Goal: Task Accomplishment & Management: Complete application form

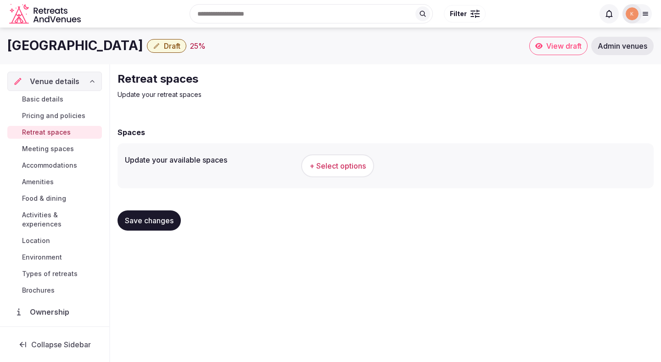
click at [318, 166] on span "+ Select options" at bounding box center [338, 166] width 56 height 10
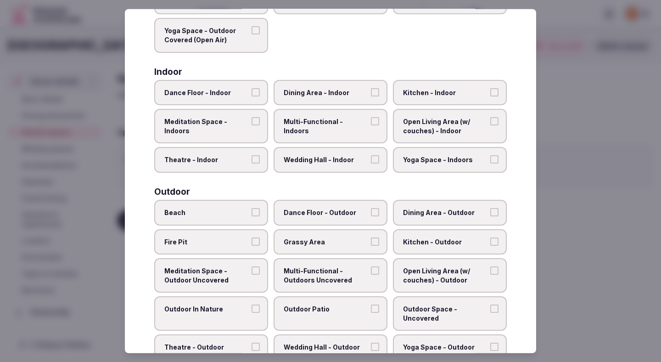
scroll to position [134, 0]
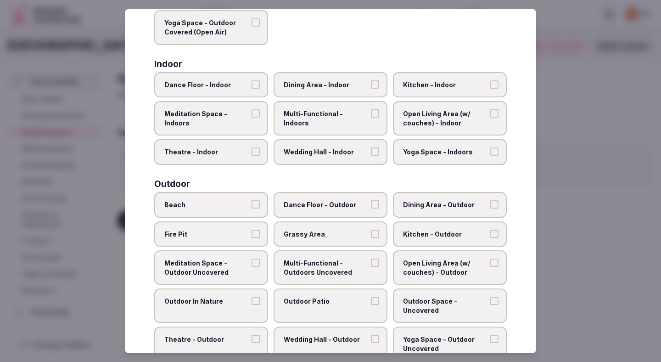
click at [237, 197] on label "Beach" at bounding box center [211, 205] width 114 height 26
click at [252, 200] on button "Beach" at bounding box center [256, 204] width 8 height 8
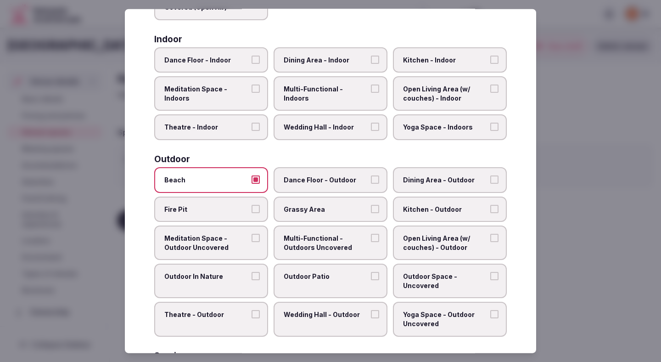
scroll to position [172, 0]
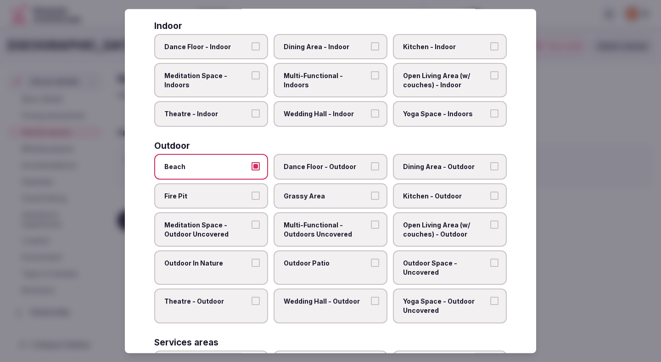
click at [305, 201] on label "Grassy Area" at bounding box center [331, 196] width 114 height 26
click at [371, 199] on button "Grassy Area" at bounding box center [375, 195] width 8 height 8
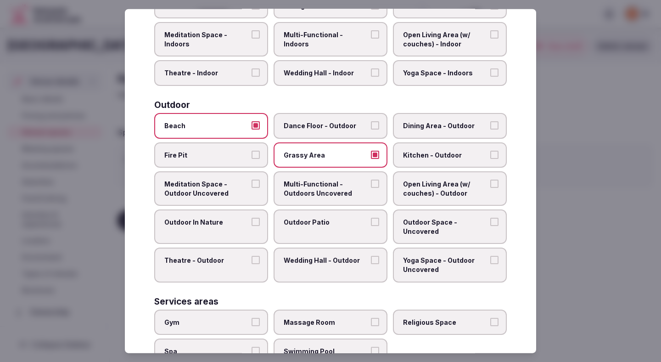
scroll to position [216, 0]
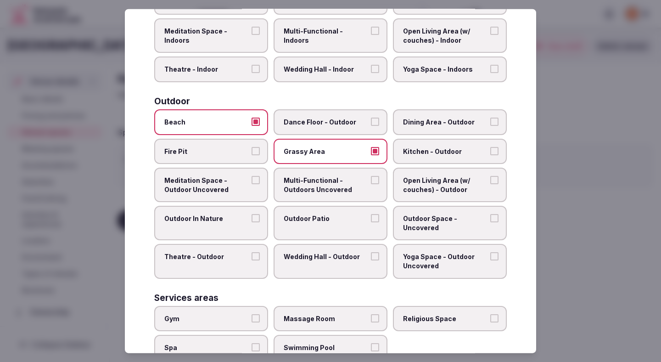
click at [305, 226] on label "Outdoor Patio" at bounding box center [331, 223] width 114 height 34
click at [371, 222] on button "Outdoor Patio" at bounding box center [375, 218] width 8 height 8
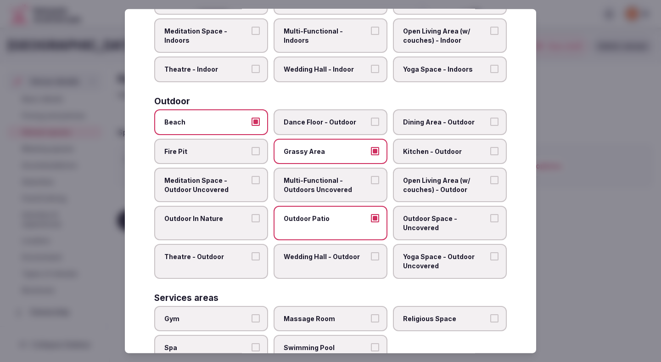
click at [252, 223] on label "Outdoor In Nature" at bounding box center [211, 223] width 114 height 34
click at [252, 222] on button "Outdoor In Nature" at bounding box center [256, 218] width 8 height 8
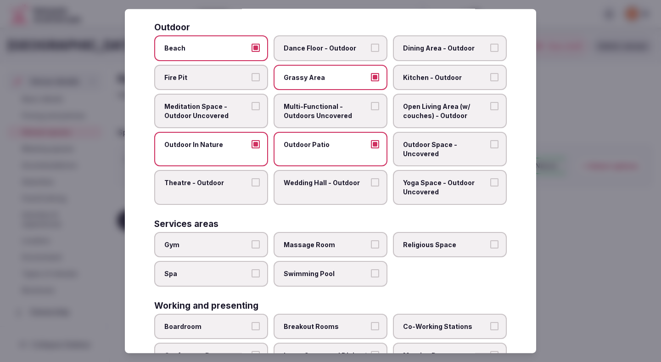
scroll to position [300, 0]
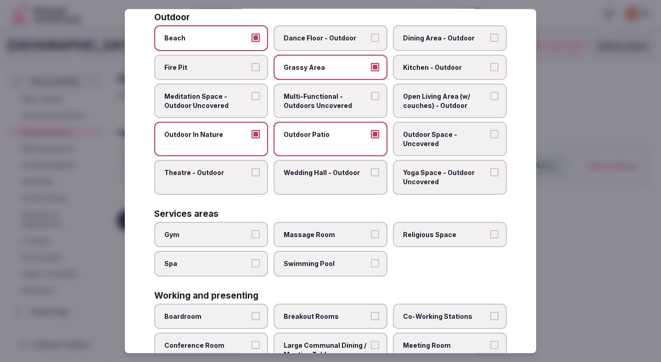
click at [242, 231] on span "Gym" at bounding box center [206, 234] width 85 height 9
click at [252, 231] on button "Gym" at bounding box center [256, 234] width 8 height 8
click at [306, 264] on span "Swimming Pool" at bounding box center [326, 263] width 85 height 9
click at [371, 264] on button "Swimming Pool" at bounding box center [375, 263] width 8 height 8
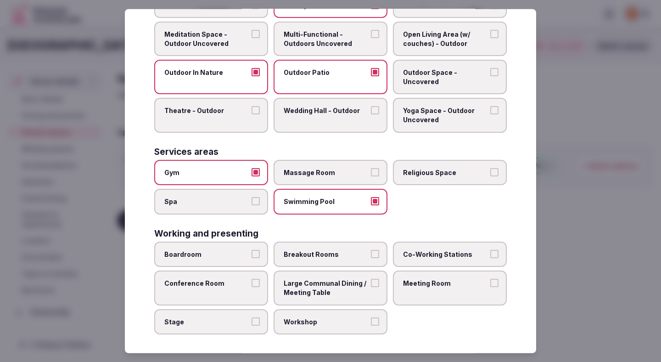
scroll to position [366, 0]
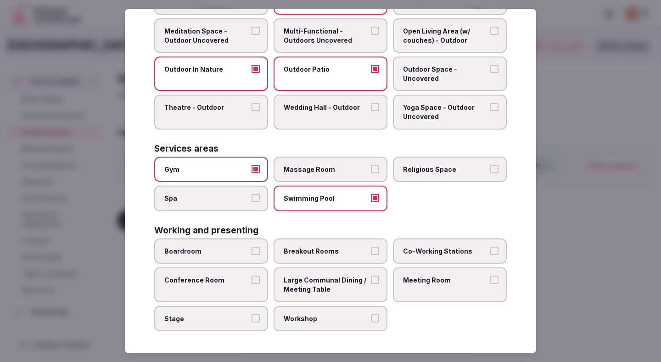
click at [310, 254] on span "Breakout Rooms" at bounding box center [326, 251] width 85 height 9
click at [371, 254] on button "Breakout Rooms" at bounding box center [375, 251] width 8 height 8
click at [415, 295] on label "Meeting Room" at bounding box center [450, 284] width 114 height 34
click at [491, 284] on button "Meeting Room" at bounding box center [495, 280] width 8 height 8
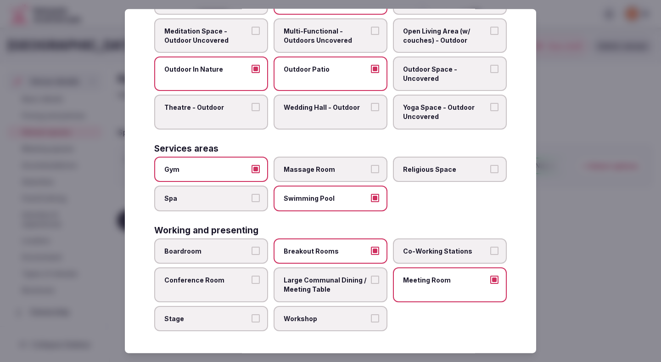
click at [545, 207] on div at bounding box center [330, 181] width 661 height 362
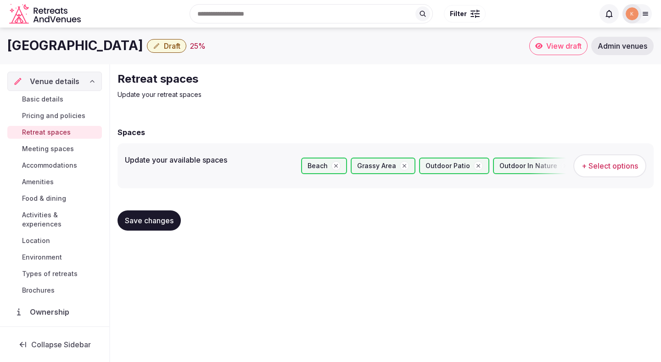
click at [169, 220] on span "Save changes" at bounding box center [149, 220] width 49 height 9
click at [169, 221] on span "Save changes" at bounding box center [149, 220] width 49 height 9
click at [64, 150] on span "Meeting spaces" at bounding box center [48, 148] width 52 height 9
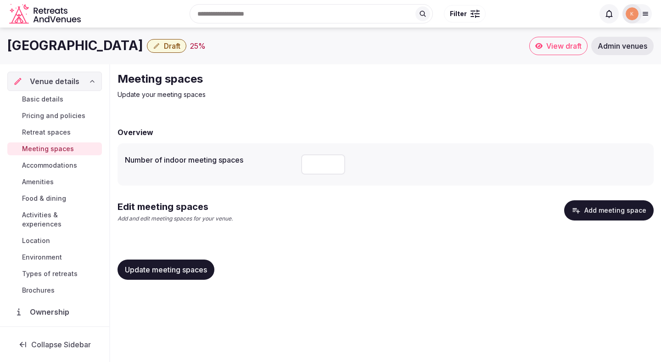
click at [312, 174] on input "number" at bounding box center [323, 164] width 44 height 20
type input "*"
click at [185, 268] on span "Update meeting spaces" at bounding box center [166, 269] width 82 height 9
click at [56, 132] on span "Retreat spaces" at bounding box center [46, 132] width 49 height 9
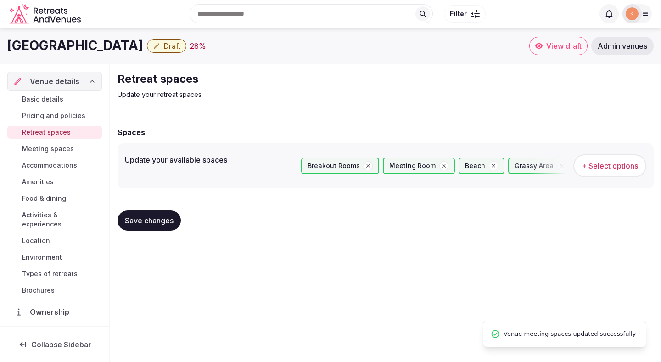
click at [603, 169] on span "+ Select options" at bounding box center [610, 166] width 56 height 10
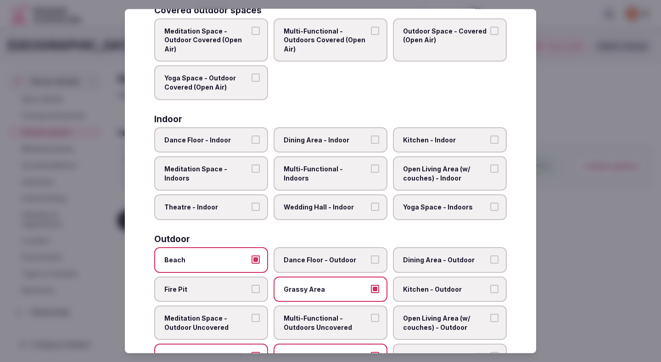
scroll to position [80, 0]
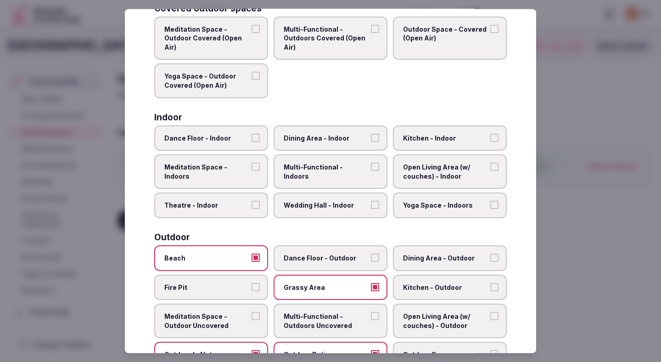
click at [230, 141] on span "Dance Floor - Indoor" at bounding box center [206, 137] width 85 height 9
click at [252, 141] on button "Dance Floor - Indoor" at bounding box center [256, 137] width 8 height 8
click at [227, 206] on span "Theatre - Indoor" at bounding box center [206, 205] width 85 height 9
click at [252, 206] on button "Theatre - Indoor" at bounding box center [256, 205] width 8 height 8
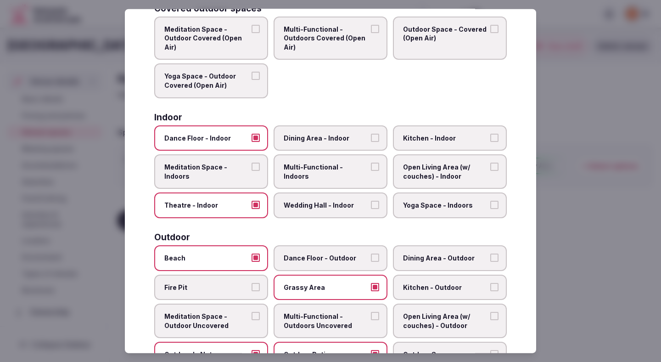
click at [314, 177] on label "Multi-Functional - Indoors" at bounding box center [331, 171] width 114 height 34
click at [371, 171] on button "Multi-Functional - Indoors" at bounding box center [375, 167] width 8 height 8
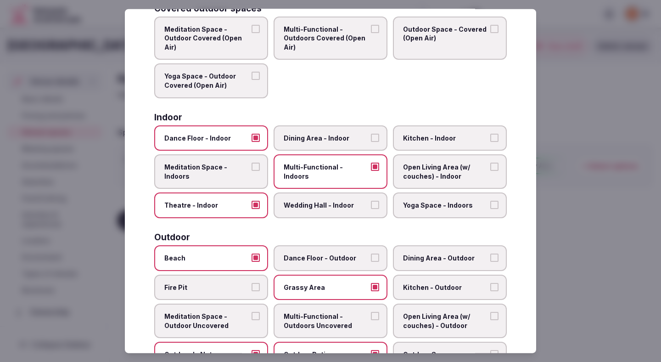
click at [317, 206] on span "Wedding Hall - Indoor" at bounding box center [326, 205] width 85 height 9
click at [371, 206] on button "Wedding Hall - Indoor" at bounding box center [375, 205] width 8 height 8
click at [339, 141] on span "Dining Area - Indoor" at bounding box center [326, 137] width 85 height 9
click at [371, 141] on button "Dining Area - Indoor" at bounding box center [375, 137] width 8 height 8
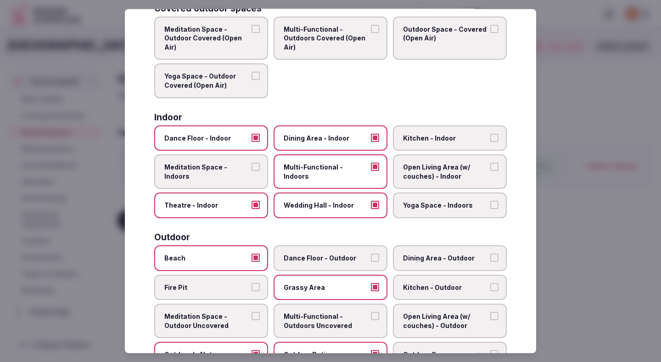
click at [593, 125] on div at bounding box center [330, 181] width 661 height 362
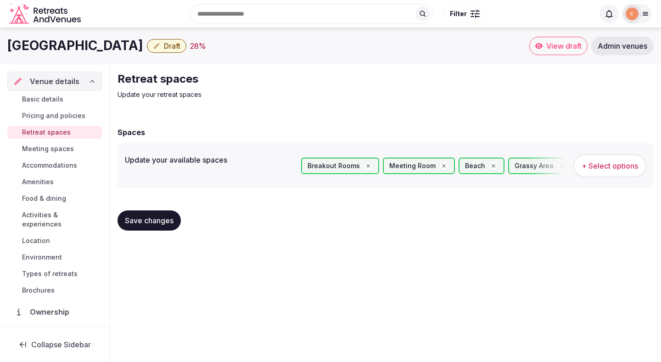
click at [158, 226] on button "Save changes" at bounding box center [149, 220] width 63 height 20
click at [37, 151] on span "Meeting spaces" at bounding box center [48, 148] width 52 height 9
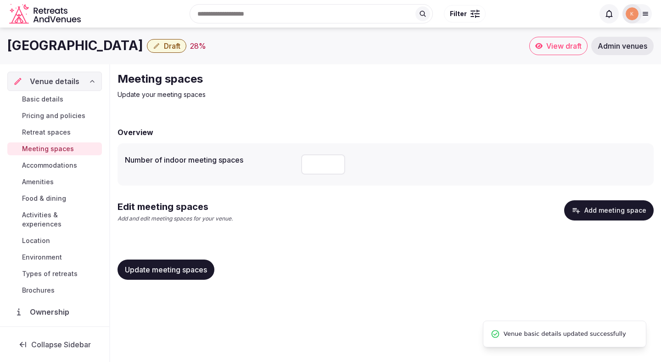
click at [584, 213] on button "Add meeting space" at bounding box center [609, 210] width 90 height 20
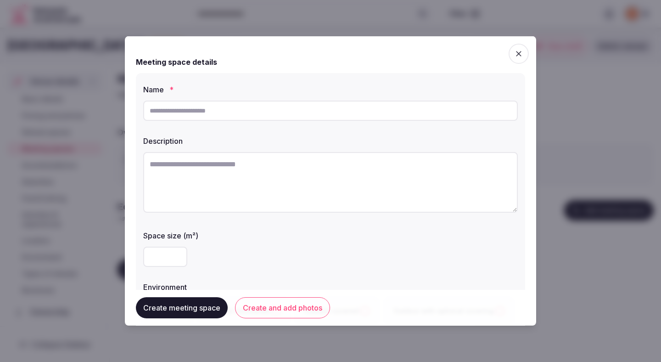
click at [248, 117] on input "text" at bounding box center [330, 111] width 375 height 20
paste input "**********"
type input "**********"
click at [259, 172] on textarea at bounding box center [330, 182] width 375 height 61
paste textarea "**********"
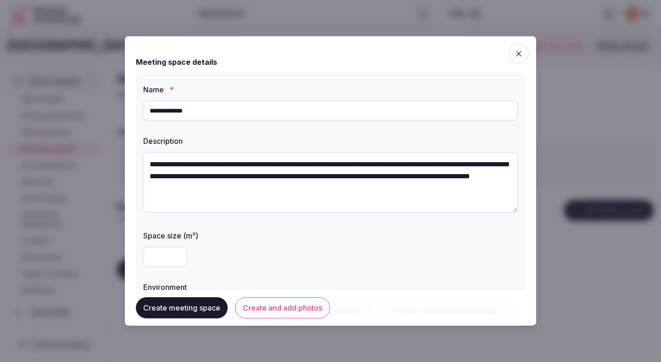
type textarea "**********"
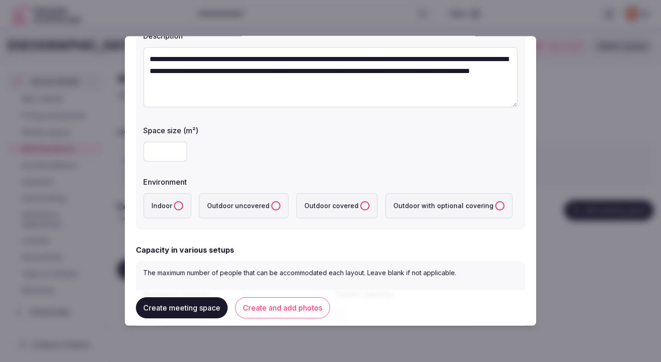
scroll to position [106, 0]
click at [176, 199] on label "Indoor" at bounding box center [167, 205] width 48 height 26
click at [176, 200] on button "Indoor" at bounding box center [178, 204] width 9 height 9
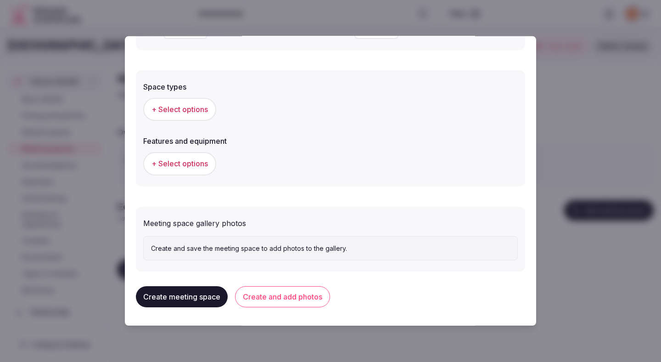
scroll to position [460, 0]
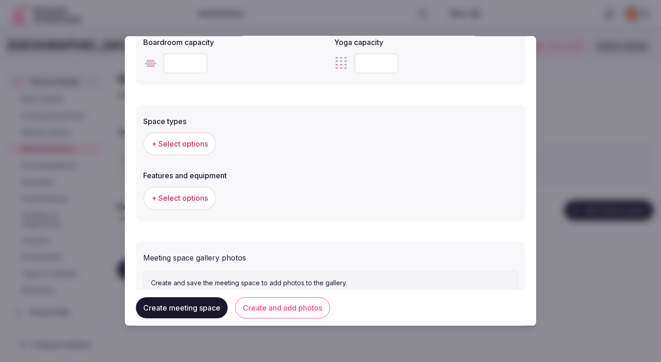
click at [189, 142] on span "+ Select options" at bounding box center [180, 144] width 56 height 10
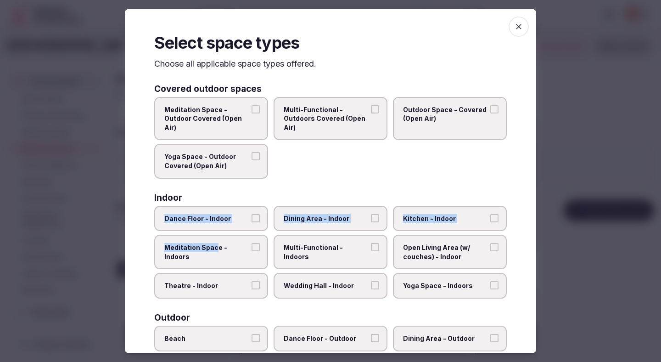
drag, startPoint x: 216, startPoint y: 251, endPoint x: 227, endPoint y: 208, distance: 44.6
click at [227, 208] on div "Dance Floor - Indoor Dining Area - Indoor Kitchen - Indoor Meditation Space - I…" at bounding box center [330, 251] width 353 height 93
click at [227, 214] on span "Dance Floor - Indoor" at bounding box center [206, 218] width 85 height 9
click at [252, 214] on button "Dance Floor - Indoor" at bounding box center [256, 218] width 8 height 8
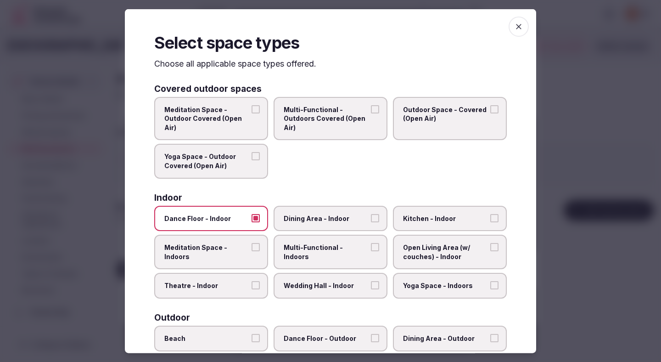
click at [226, 282] on span "Theatre - Indoor" at bounding box center [206, 285] width 85 height 9
click at [252, 282] on button "Theatre - Indoor" at bounding box center [256, 285] width 8 height 8
click at [313, 217] on span "Dining Area - Indoor" at bounding box center [326, 218] width 85 height 9
click at [371, 217] on button "Dining Area - Indoor" at bounding box center [375, 218] width 8 height 8
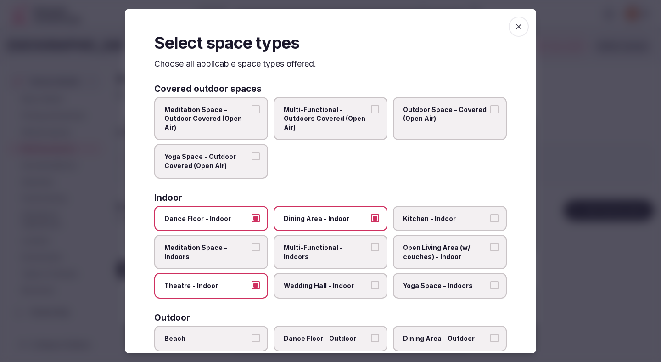
click at [313, 244] on span "Multi-Functional - Indoors" at bounding box center [326, 252] width 85 height 18
click at [371, 244] on button "Multi-Functional - Indoors" at bounding box center [375, 247] width 8 height 8
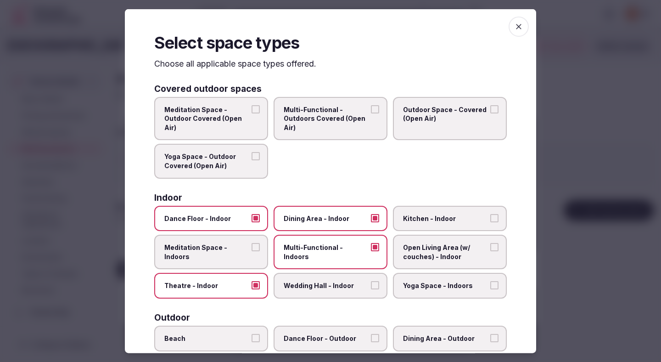
click at [313, 288] on span "Wedding Hall - Indoor" at bounding box center [326, 285] width 85 height 9
click at [371, 288] on button "Wedding Hall - Indoor" at bounding box center [375, 285] width 8 height 8
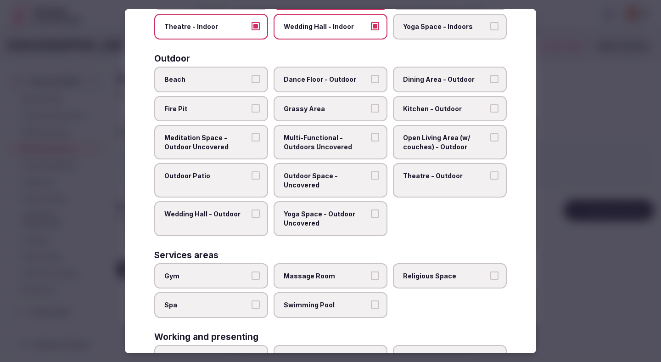
scroll to position [327, 0]
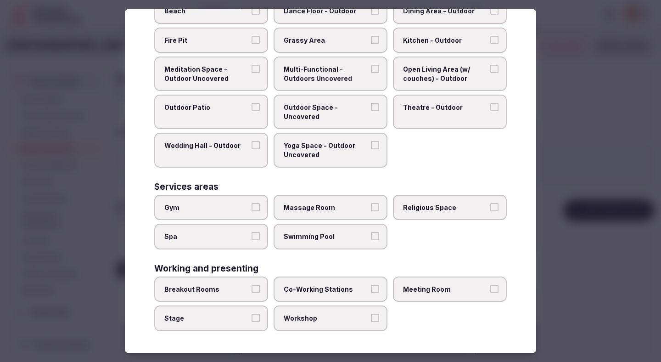
click at [561, 208] on div at bounding box center [330, 181] width 661 height 362
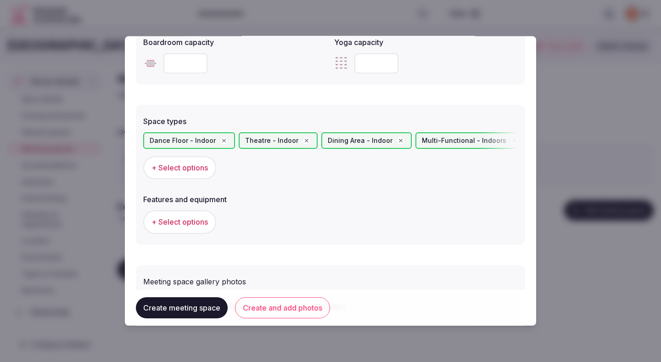
click at [185, 163] on span "+ Select options" at bounding box center [180, 168] width 56 height 10
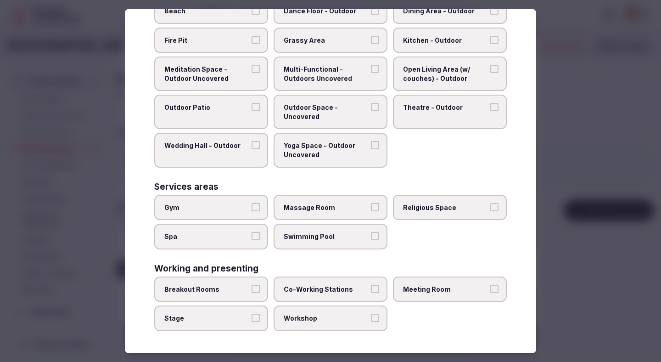
click at [230, 321] on span "Stage" at bounding box center [206, 318] width 85 height 9
click at [252, 321] on button "Stage" at bounding box center [256, 318] width 8 height 8
click at [328, 318] on span "Workshop" at bounding box center [326, 318] width 85 height 9
click at [371, 318] on button "Workshop" at bounding box center [375, 318] width 8 height 8
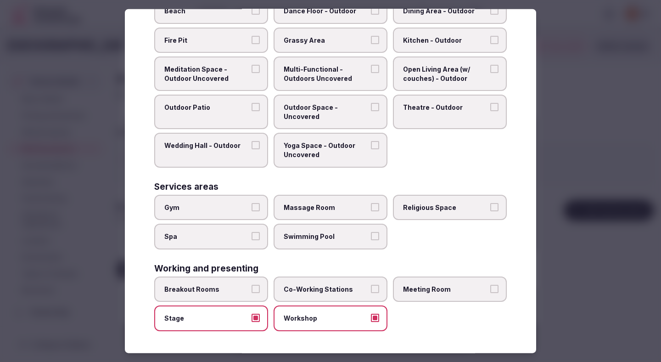
click at [463, 288] on span "Meeting Room" at bounding box center [445, 289] width 85 height 9
click at [491, 288] on button "Meeting Room" at bounding box center [495, 289] width 8 height 8
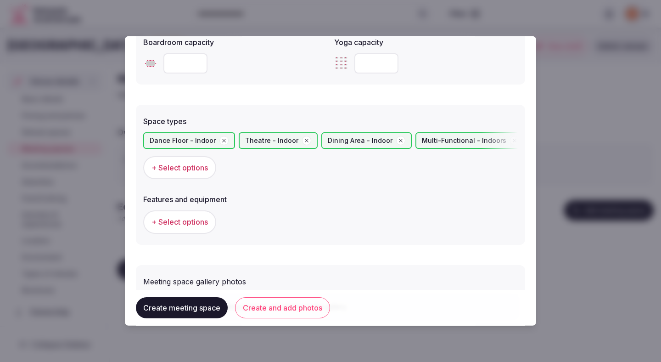
click at [173, 220] on span "+ Select options" at bounding box center [180, 222] width 56 height 10
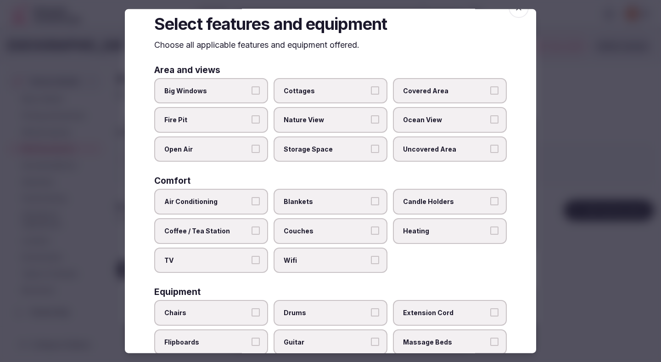
scroll to position [20, 0]
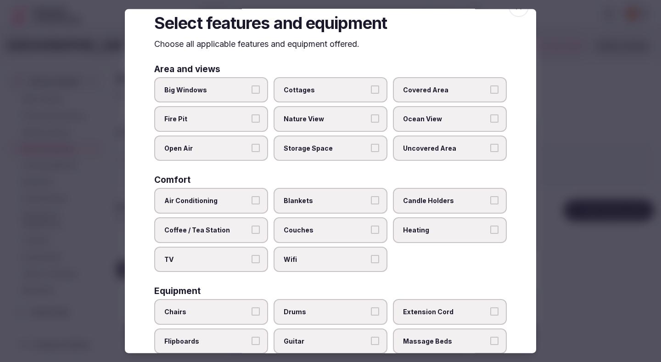
click at [244, 206] on label "Air Conditioning" at bounding box center [211, 201] width 114 height 26
click at [252, 204] on button "Air Conditioning" at bounding box center [256, 200] width 8 height 8
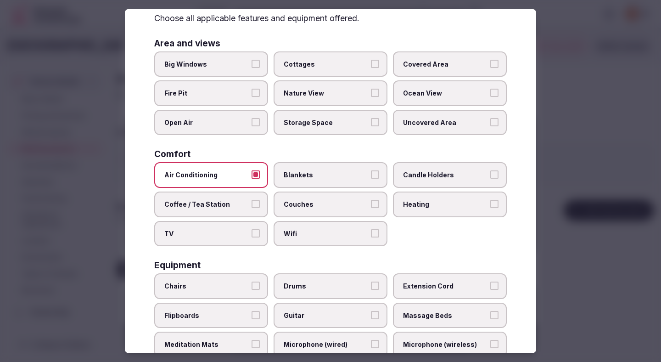
scroll to position [46, 0]
click at [429, 175] on span "Candle Holders" at bounding box center [445, 174] width 85 height 9
click at [491, 175] on button "Candle Holders" at bounding box center [495, 174] width 8 height 8
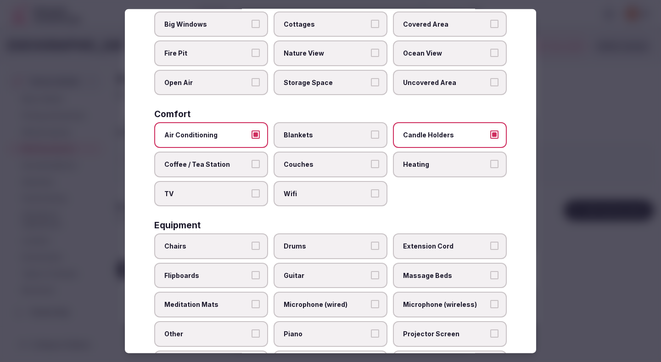
scroll to position [87, 0]
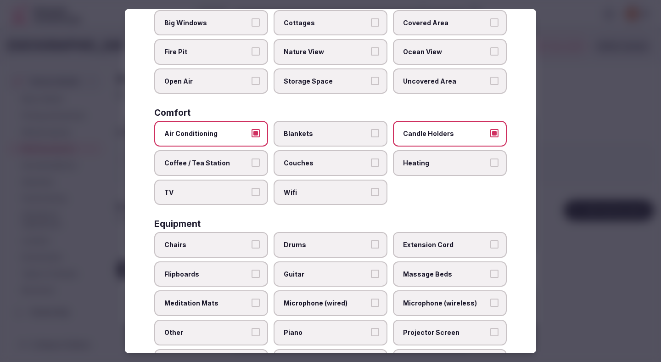
click at [356, 200] on label "Wifi" at bounding box center [331, 192] width 114 height 26
click at [371, 196] on button "Wifi" at bounding box center [375, 191] width 8 height 8
click at [235, 242] on span "Chairs" at bounding box center [206, 244] width 85 height 9
click at [252, 242] on button "Chairs" at bounding box center [256, 244] width 8 height 8
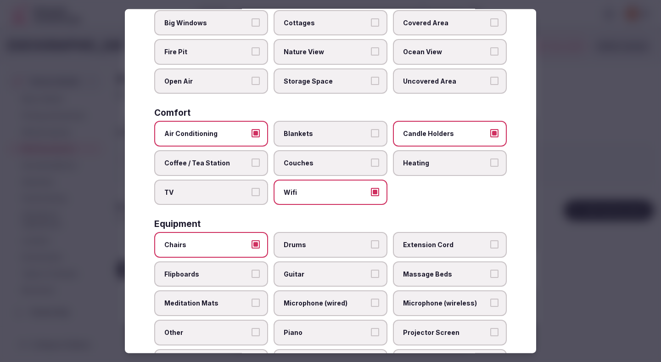
scroll to position [98, 0]
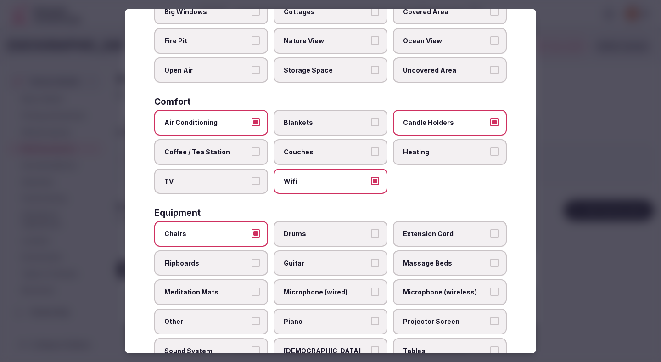
click at [229, 264] on span "Flipboards" at bounding box center [206, 262] width 85 height 9
click at [252, 264] on button "Flipboards" at bounding box center [256, 262] width 8 height 8
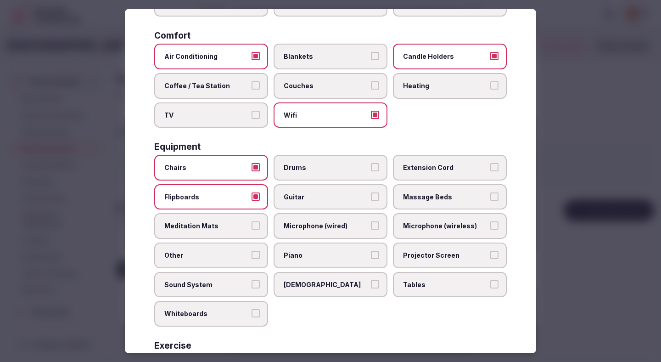
scroll to position [177, 0]
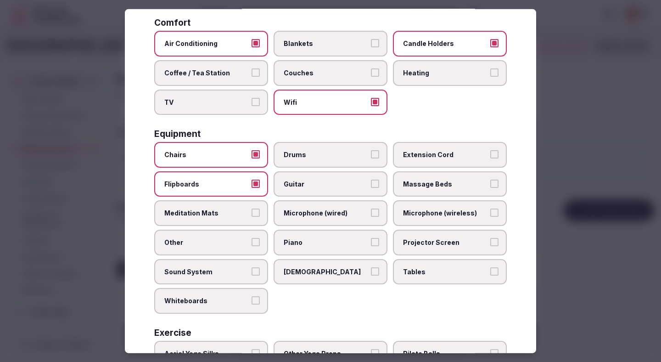
click at [226, 279] on label "Sound System" at bounding box center [211, 272] width 114 height 26
click at [252, 275] on button "Sound System" at bounding box center [256, 271] width 8 height 8
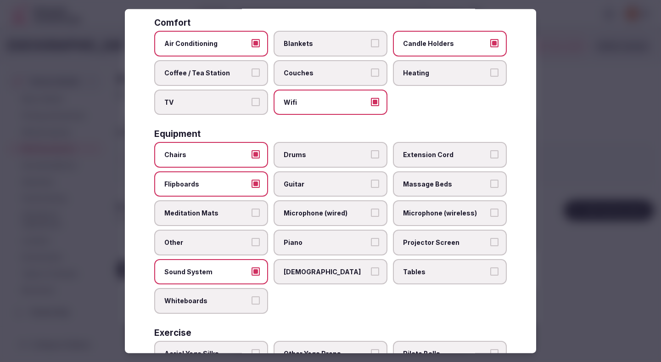
click at [327, 218] on label "Microphone (wired)" at bounding box center [331, 213] width 114 height 26
click at [371, 217] on button "Microphone (wired)" at bounding box center [375, 213] width 8 height 8
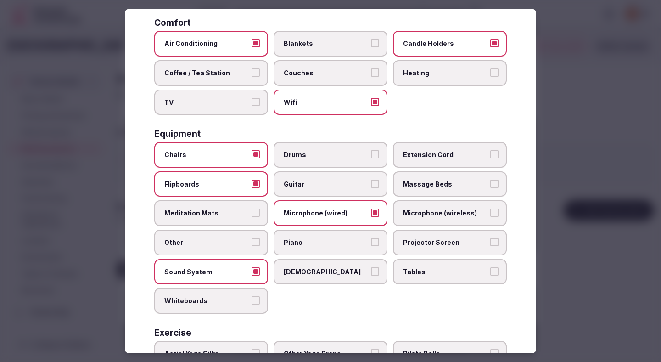
click at [424, 208] on label "Microphone (wireless)" at bounding box center [450, 213] width 114 height 26
click at [491, 209] on button "Microphone (wireless)" at bounding box center [495, 213] width 8 height 8
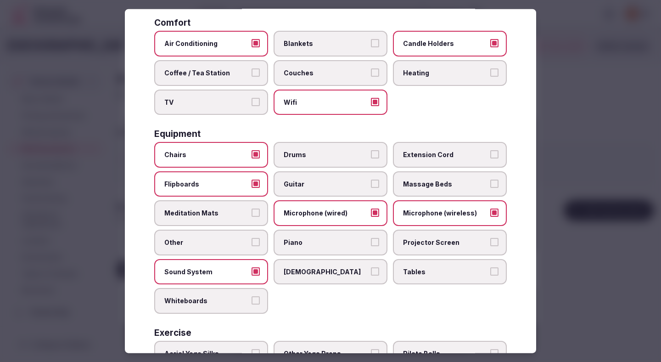
click at [430, 148] on label "Extension Cord" at bounding box center [450, 155] width 114 height 26
click at [491, 150] on button "Extension Cord" at bounding box center [495, 154] width 8 height 8
click at [419, 266] on label "Tables" at bounding box center [450, 272] width 114 height 26
click at [491, 267] on button "Tables" at bounding box center [495, 271] width 8 height 8
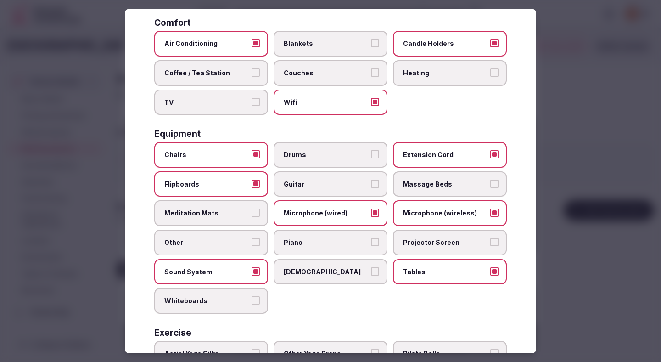
click at [419, 235] on label "Projector Screen" at bounding box center [450, 243] width 114 height 26
click at [491, 238] on button "Projector Screen" at bounding box center [495, 242] width 8 height 8
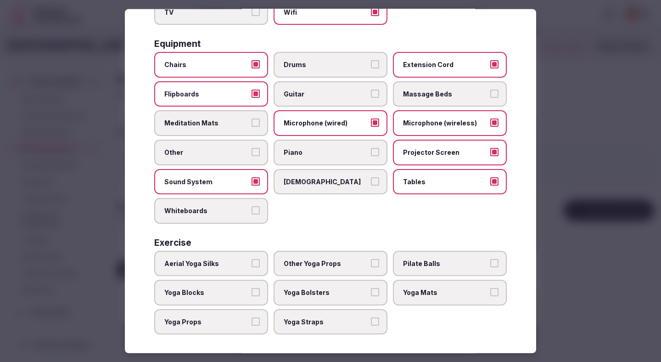
scroll to position [271, 0]
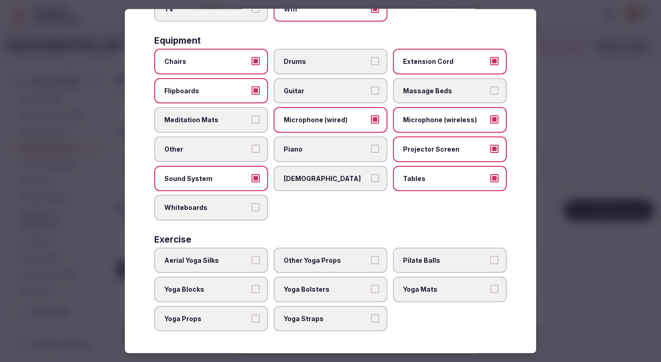
click at [590, 122] on div at bounding box center [330, 181] width 661 height 362
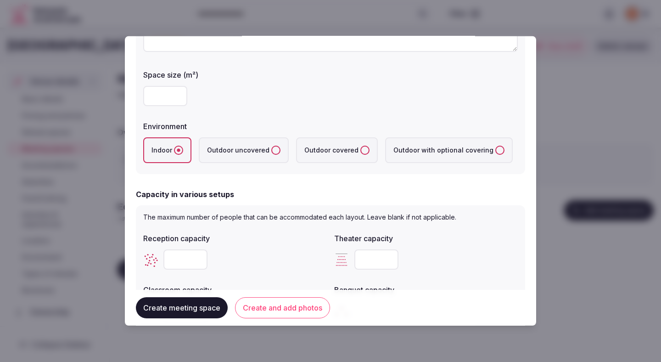
scroll to position [145, 0]
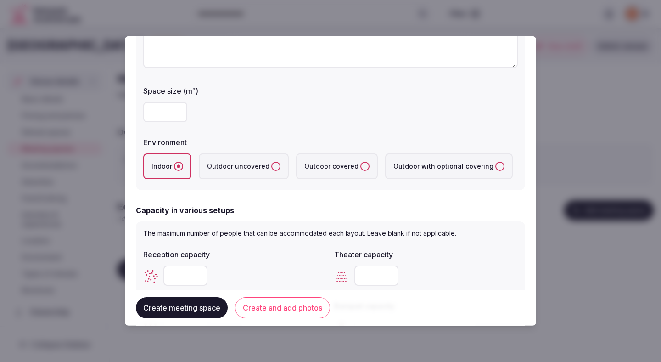
click at [158, 116] on input "number" at bounding box center [165, 112] width 44 height 20
type input "****"
click at [244, 107] on div "****" at bounding box center [330, 112] width 375 height 20
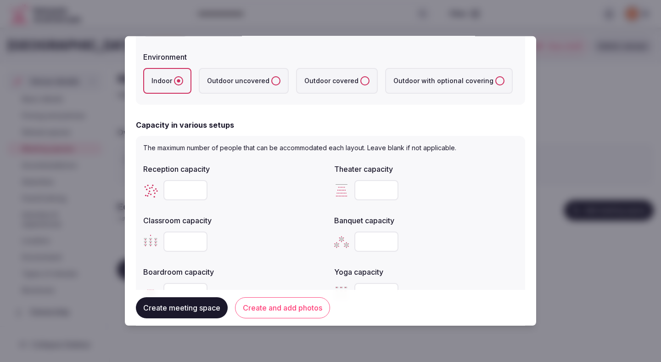
scroll to position [257, 0]
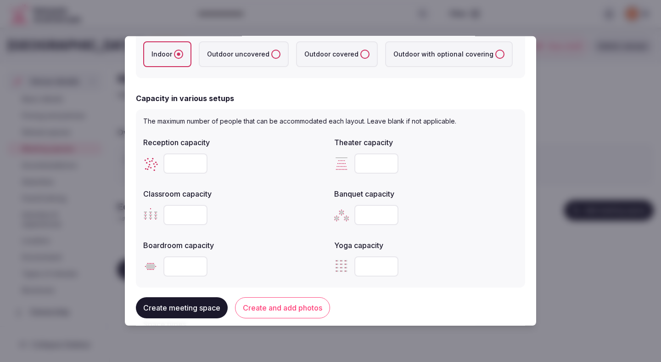
click at [183, 167] on input "number" at bounding box center [186, 163] width 44 height 20
type input "****"
click at [263, 163] on div "****" at bounding box center [235, 163] width 184 height 20
click at [364, 218] on input "number" at bounding box center [377, 215] width 44 height 20
type input "****"
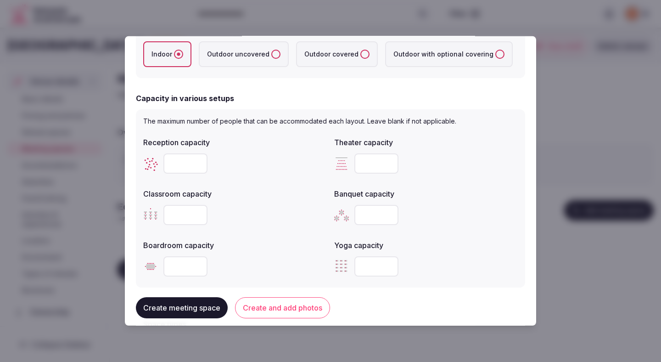
click at [451, 196] on label "Banquet capacity" at bounding box center [426, 193] width 184 height 7
click at [186, 218] on input "number" at bounding box center [186, 215] width 44 height 20
type input "****"
click at [255, 239] on div "Boardroom capacity" at bounding box center [235, 242] width 184 height 13
click at [373, 160] on input "number" at bounding box center [377, 163] width 44 height 20
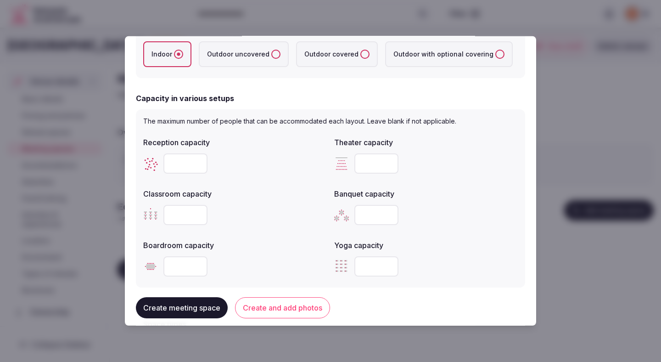
type input "****"
click at [449, 162] on div "****" at bounding box center [426, 163] width 184 height 20
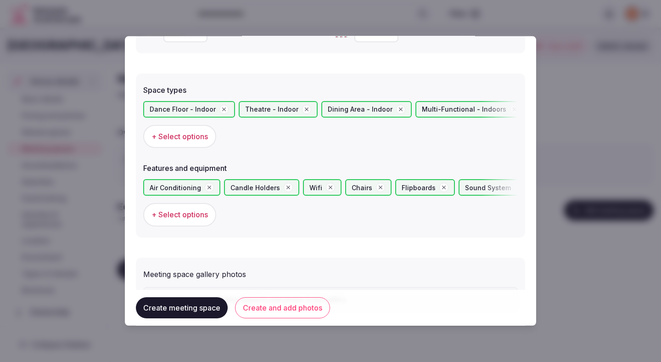
scroll to position [542, 0]
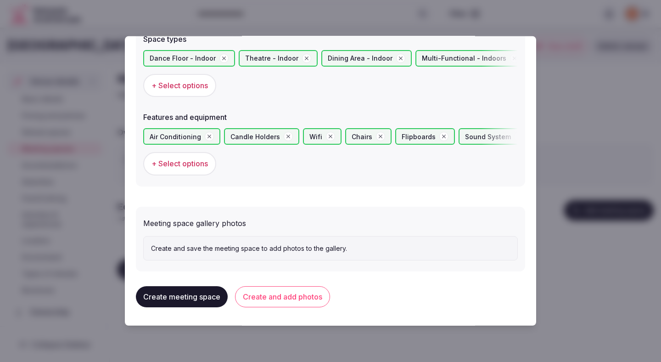
click at [297, 296] on button "Create and add photos" at bounding box center [282, 296] width 95 height 21
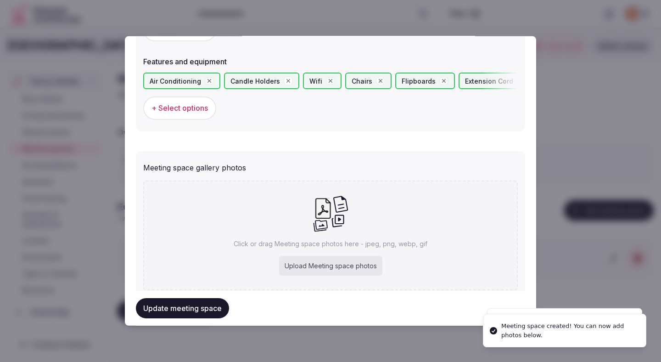
scroll to position [626, 0]
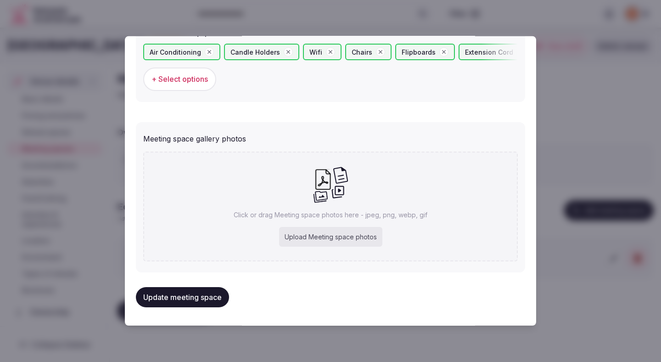
click at [321, 231] on div "Upload Meeting space photos" at bounding box center [330, 237] width 103 height 20
type input "**********"
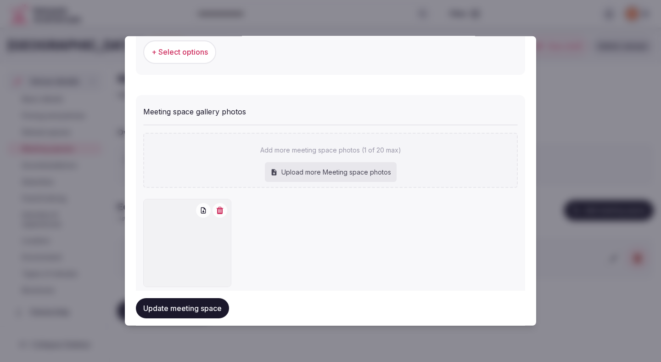
scroll to position [679, 0]
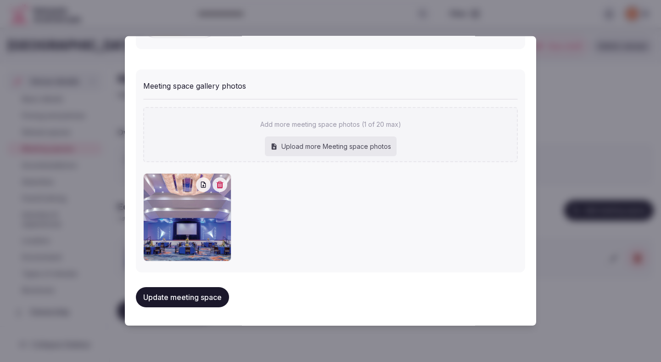
click at [222, 298] on button "Update meeting space" at bounding box center [182, 297] width 93 height 20
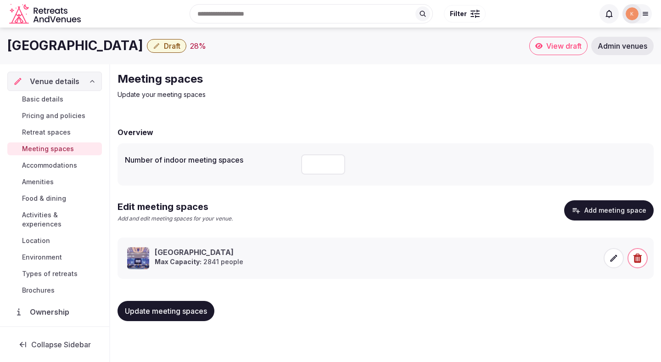
click at [200, 308] on span "Update meeting spaces" at bounding box center [166, 310] width 82 height 9
click at [61, 167] on span "Accommodations" at bounding box center [49, 165] width 55 height 9
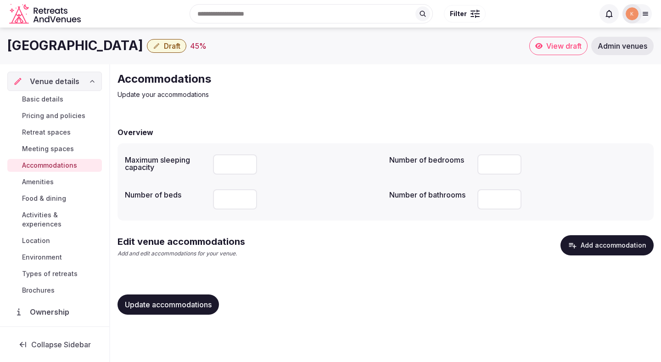
click at [617, 240] on button "Add accommodation" at bounding box center [607, 245] width 93 height 20
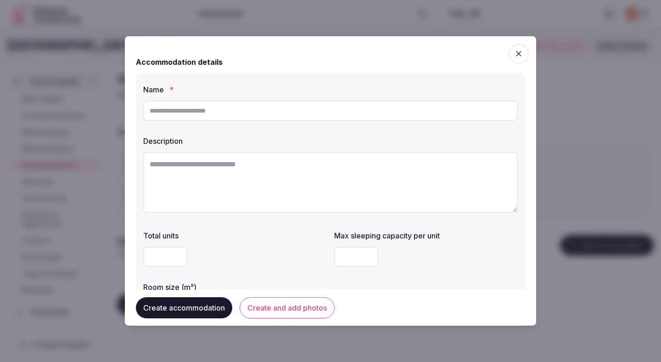
click at [316, 112] on input "text" at bounding box center [330, 111] width 375 height 20
paste input "**********"
type input "**********"
click at [163, 170] on textarea at bounding box center [330, 182] width 375 height 61
paste textarea "**********"
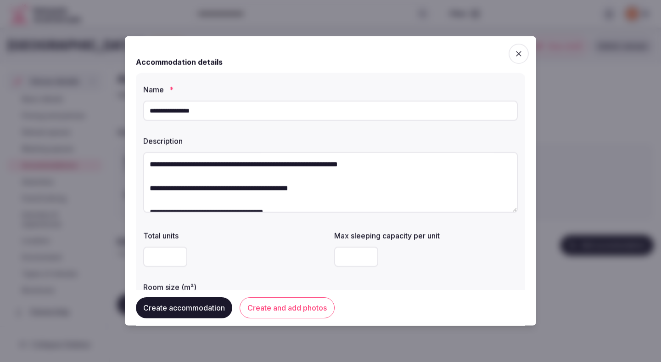
type textarea "**********"
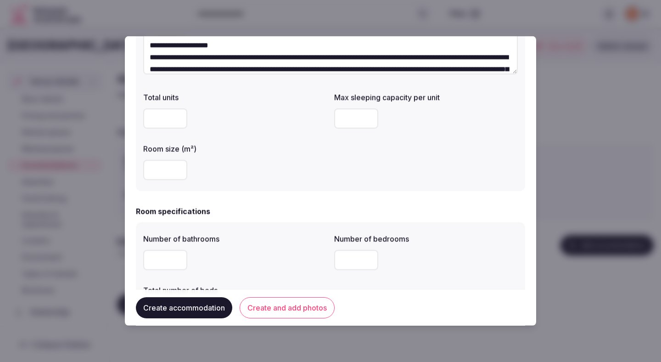
scroll to position [156, 0]
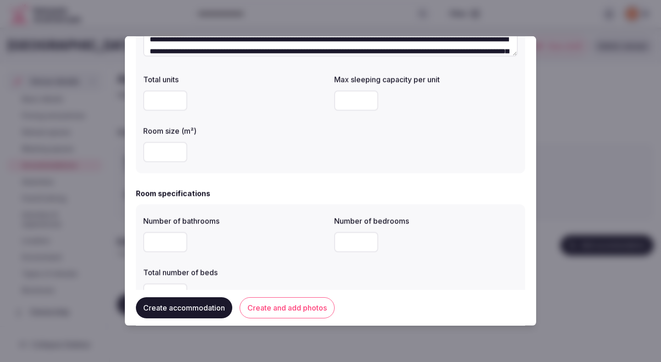
click at [172, 151] on input "number" at bounding box center [165, 152] width 44 height 20
type input "**"
click at [263, 147] on div "**" at bounding box center [235, 152] width 184 height 20
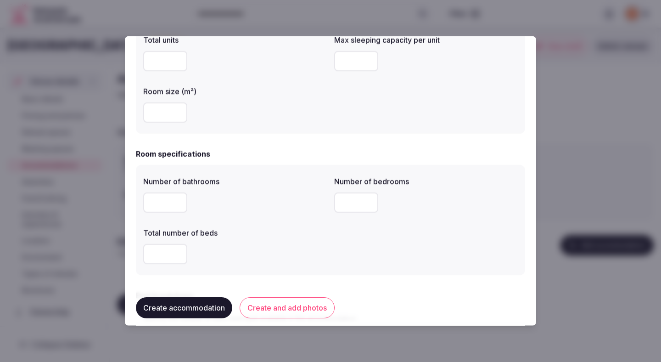
scroll to position [230, 0]
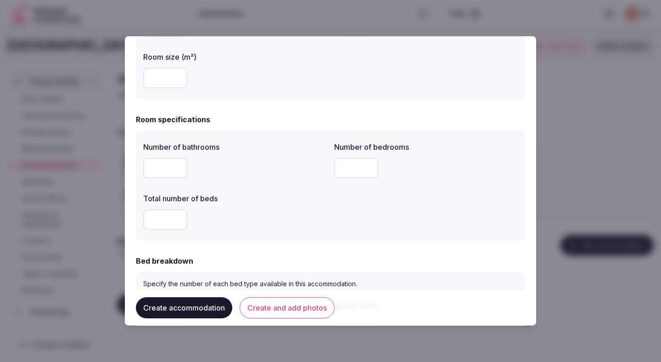
click at [161, 173] on input "number" at bounding box center [165, 168] width 44 height 20
type input "*"
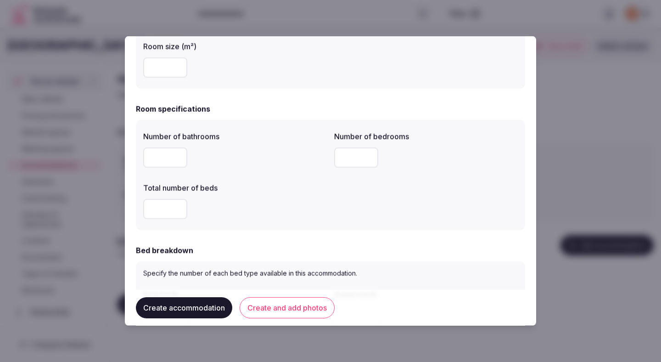
click at [265, 199] on div "*" at bounding box center [235, 209] width 184 height 20
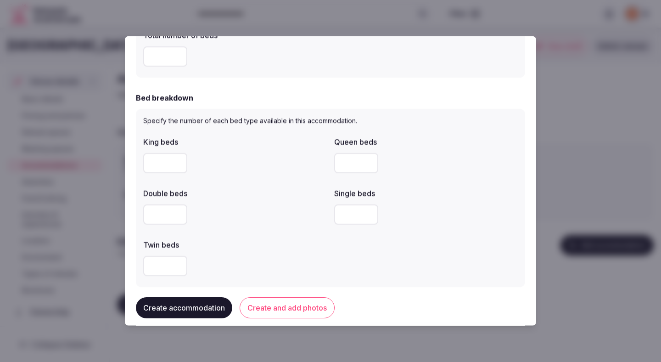
scroll to position [437, 0]
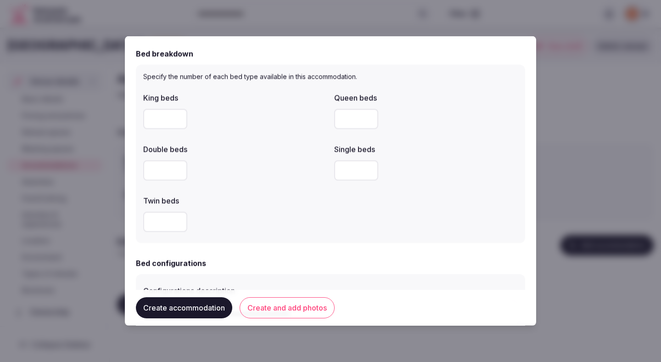
click at [173, 118] on input "number" at bounding box center [165, 119] width 44 height 20
type input "*"
click at [289, 155] on div "Double beds" at bounding box center [235, 162] width 184 height 44
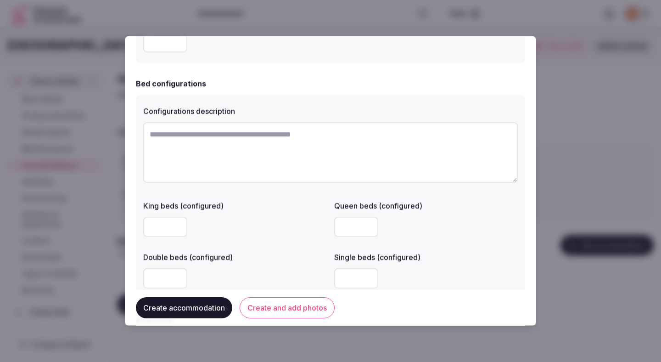
scroll to position [678, 0]
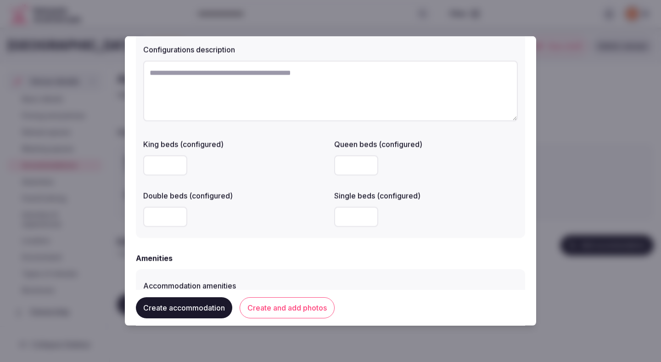
click at [292, 180] on div "King beds (configured) Queen beds (configured) Double beds (configured) Single …" at bounding box center [330, 183] width 375 height 96
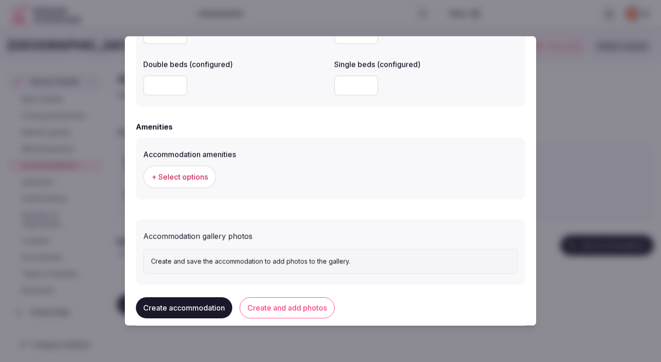
scroll to position [823, 0]
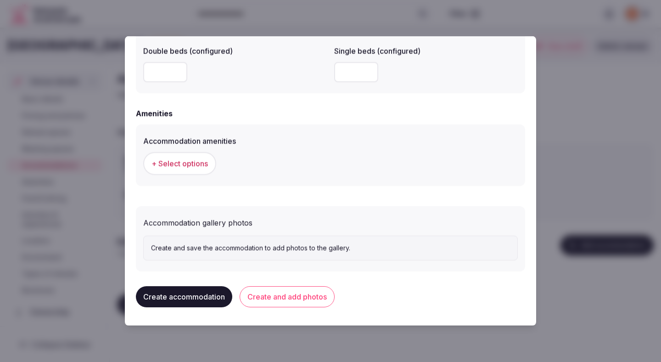
click at [195, 165] on span "+ Select options" at bounding box center [180, 163] width 56 height 10
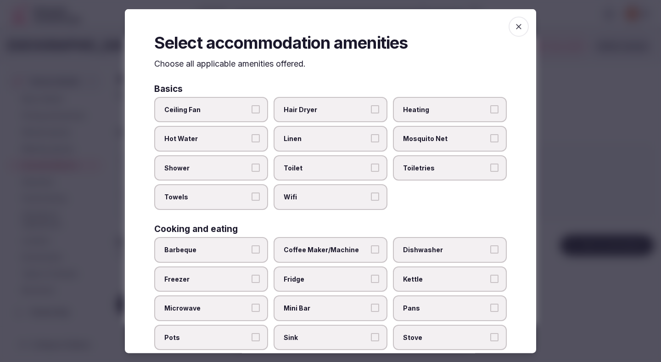
click at [227, 111] on span "Ceiling Fan" at bounding box center [206, 109] width 85 height 9
click at [252, 111] on button "Ceiling Fan" at bounding box center [256, 109] width 8 height 8
click at [226, 137] on span "Hot Water" at bounding box center [206, 138] width 85 height 9
click at [252, 137] on button "Hot Water" at bounding box center [256, 138] width 8 height 8
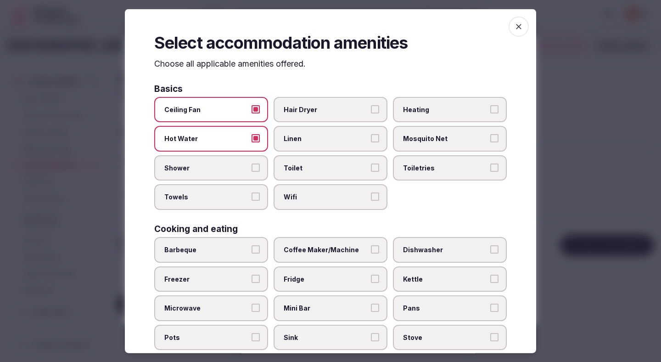
click at [226, 158] on label "Shower" at bounding box center [211, 168] width 114 height 26
click at [252, 163] on button "Shower" at bounding box center [256, 167] width 8 height 8
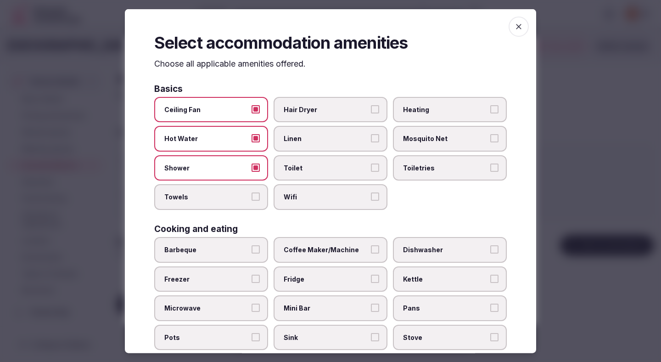
click at [226, 177] on label "Shower" at bounding box center [211, 168] width 114 height 26
click at [252, 171] on button "Shower" at bounding box center [256, 167] width 8 height 8
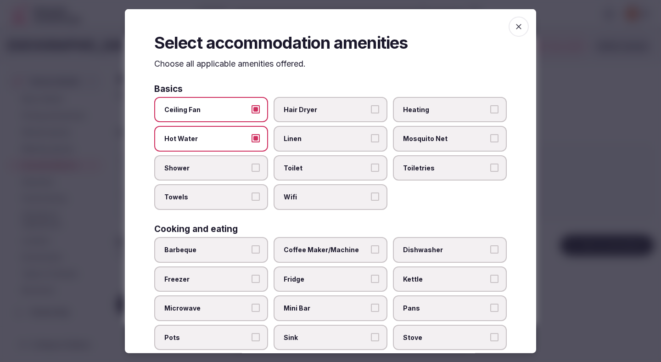
click at [228, 197] on span "Towels" at bounding box center [206, 196] width 85 height 9
click at [252, 197] on button "Towels" at bounding box center [256, 196] width 8 height 8
click at [244, 158] on label "Shower" at bounding box center [211, 168] width 114 height 26
click at [252, 163] on button "Shower" at bounding box center [256, 167] width 8 height 8
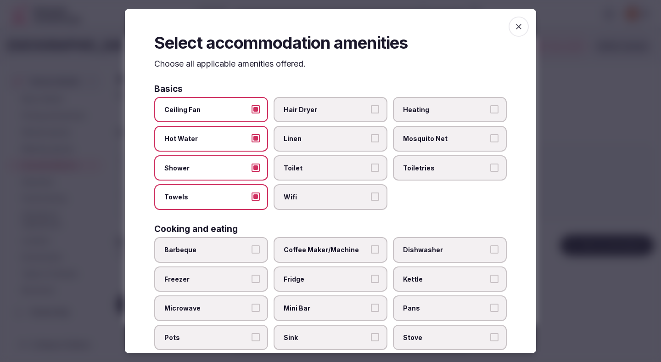
click at [304, 177] on label "Toilet" at bounding box center [331, 168] width 114 height 26
click at [371, 171] on button "Toilet" at bounding box center [375, 167] width 8 height 8
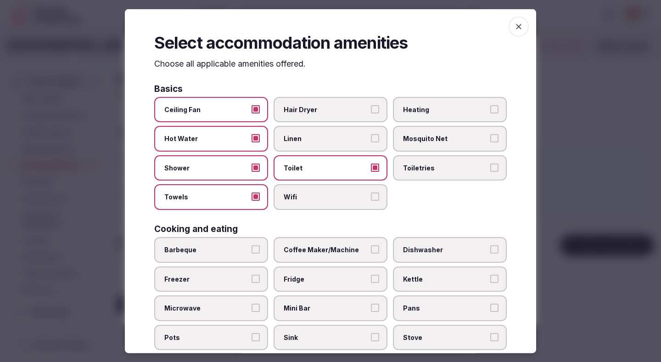
click at [304, 166] on span "Toilet" at bounding box center [326, 167] width 85 height 9
click at [371, 166] on button "Toilet" at bounding box center [375, 167] width 8 height 8
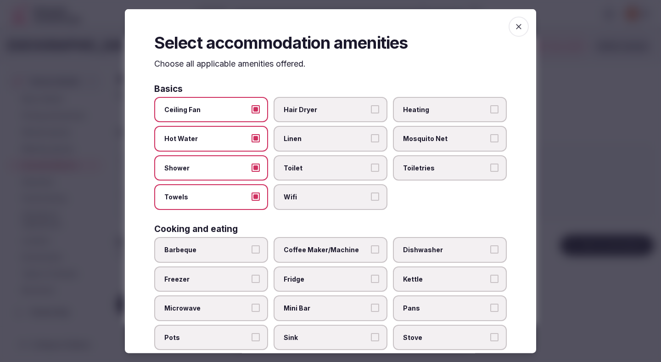
click at [304, 143] on label "Linen" at bounding box center [331, 139] width 114 height 26
click at [371, 142] on button "Linen" at bounding box center [375, 138] width 8 height 8
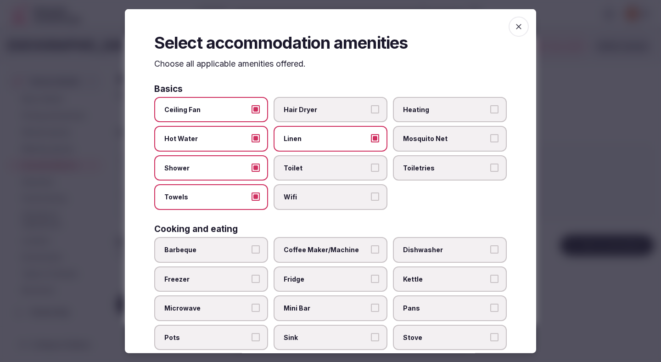
click at [312, 97] on label "Hair Dryer" at bounding box center [331, 109] width 114 height 26
click at [371, 105] on button "Hair Dryer" at bounding box center [375, 109] width 8 height 8
click at [306, 174] on label "Toilet" at bounding box center [331, 168] width 114 height 26
click at [371, 171] on button "Toilet" at bounding box center [375, 167] width 8 height 8
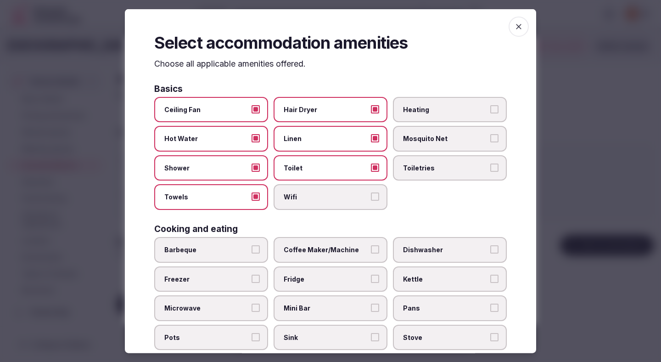
click at [309, 192] on label "Wifi" at bounding box center [331, 197] width 114 height 26
click at [371, 192] on button "Wifi" at bounding box center [375, 196] width 8 height 8
click at [413, 172] on label "Toiletries" at bounding box center [450, 168] width 114 height 26
click at [491, 171] on button "Toiletries" at bounding box center [495, 167] width 8 height 8
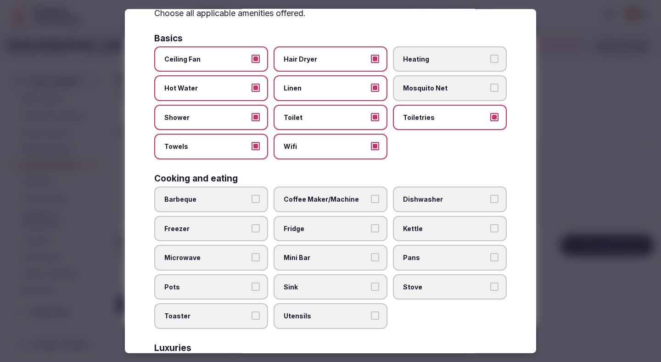
scroll to position [69, 0]
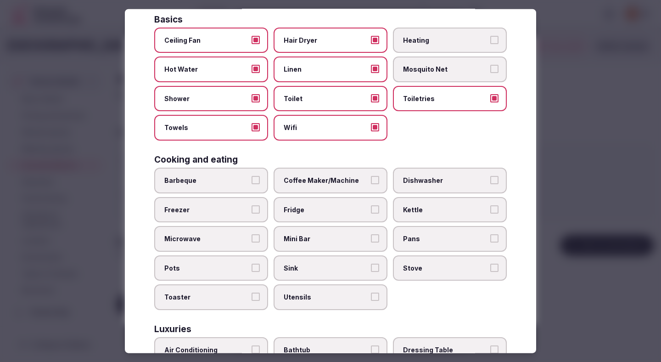
click at [314, 185] on label "Coffee Maker/Machine" at bounding box center [331, 181] width 114 height 26
click at [371, 184] on button "Coffee Maker/Machine" at bounding box center [375, 180] width 8 height 8
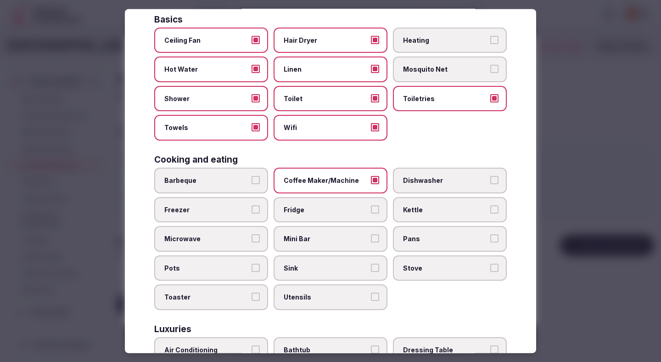
click at [314, 213] on span "Fridge" at bounding box center [326, 209] width 85 height 9
click at [371, 213] on button "Fridge" at bounding box center [375, 209] width 8 height 8
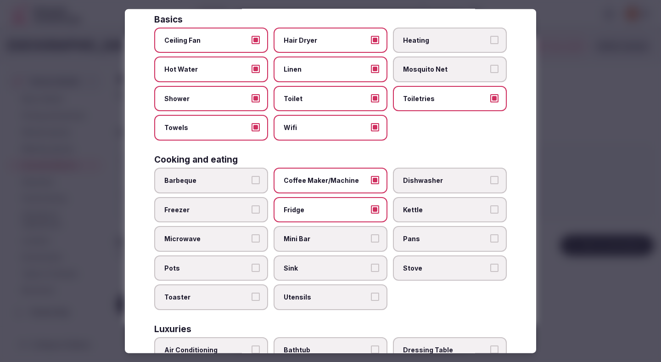
click at [314, 236] on span "Mini Bar" at bounding box center [326, 238] width 85 height 9
click at [371, 236] on button "Mini Bar" at bounding box center [375, 238] width 8 height 8
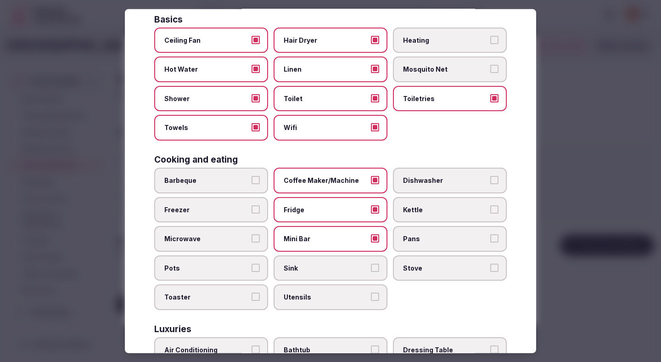
click at [346, 261] on label "Sink" at bounding box center [331, 268] width 114 height 26
click at [371, 263] on button "Sink" at bounding box center [375, 267] width 8 height 8
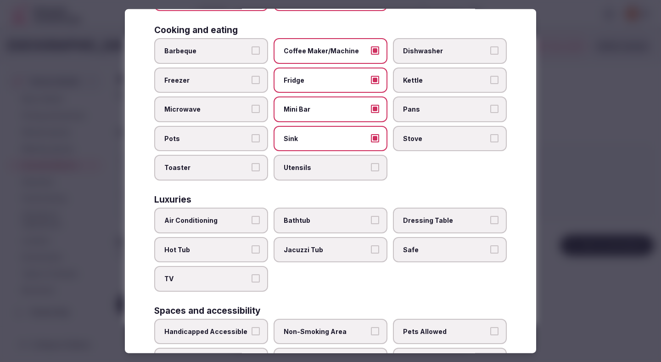
scroll to position [242, 0]
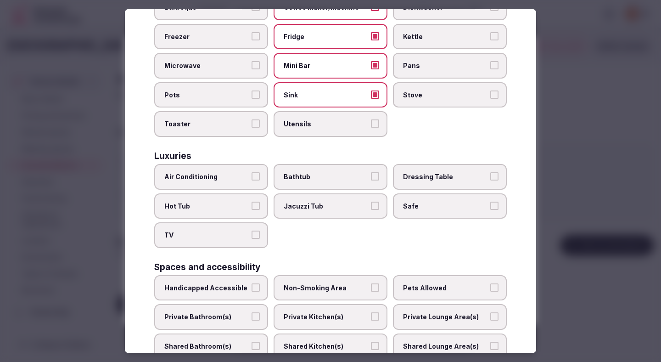
click at [248, 169] on label "Air Conditioning" at bounding box center [211, 177] width 114 height 26
click at [252, 172] on button "Air Conditioning" at bounding box center [256, 176] width 8 height 8
click at [221, 226] on label "TV" at bounding box center [211, 235] width 114 height 26
click at [252, 231] on button "TV" at bounding box center [256, 235] width 8 height 8
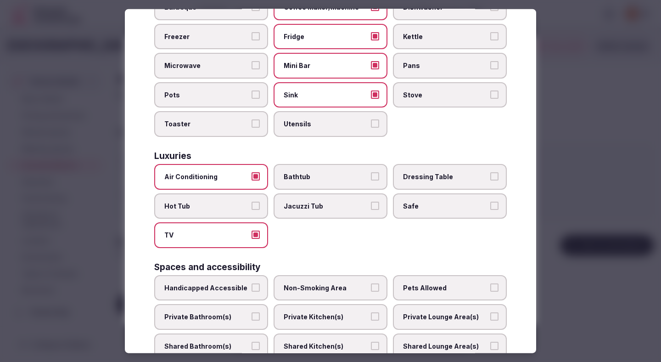
click at [423, 209] on span "Safe" at bounding box center [445, 205] width 85 height 9
click at [491, 209] on button "Safe" at bounding box center [495, 205] width 8 height 8
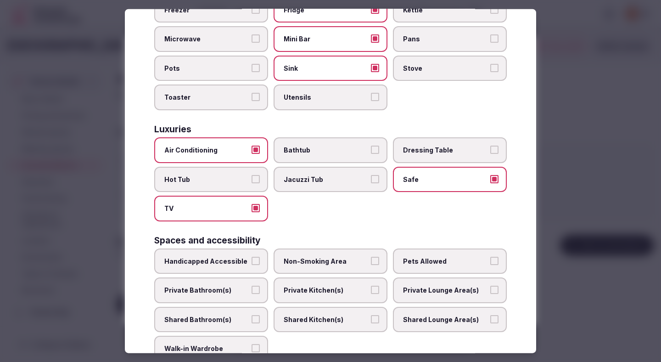
scroll to position [277, 0]
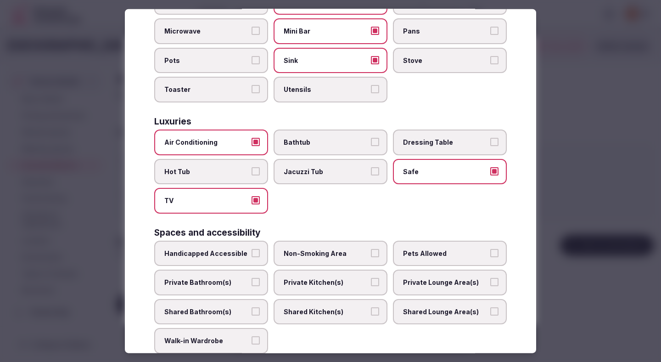
click at [339, 248] on span "Non-Smoking Area" at bounding box center [326, 252] width 85 height 9
click at [371, 248] on button "Non-Smoking Area" at bounding box center [375, 252] width 8 height 8
click at [214, 285] on span "Private Bathroom(s)" at bounding box center [206, 282] width 85 height 9
click at [252, 285] on button "Private Bathroom(s)" at bounding box center [256, 282] width 8 height 8
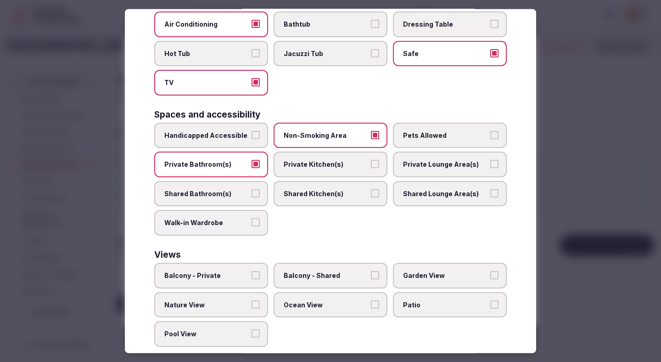
scroll to position [411, 0]
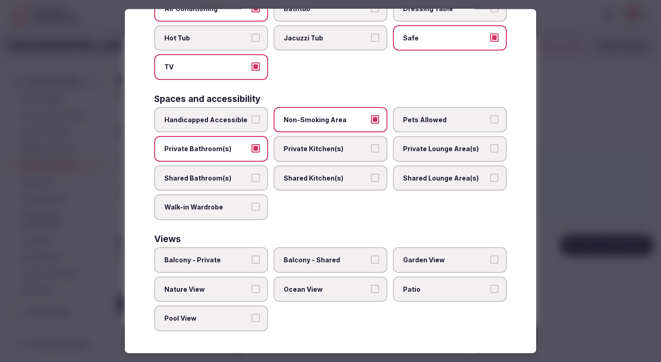
click at [225, 262] on span "Balcony - Private" at bounding box center [206, 259] width 85 height 9
click at [252, 262] on button "Balcony - Private" at bounding box center [256, 259] width 8 height 8
click at [298, 287] on span "Ocean View" at bounding box center [326, 288] width 85 height 9
click at [371, 287] on button "Ocean View" at bounding box center [375, 288] width 8 height 8
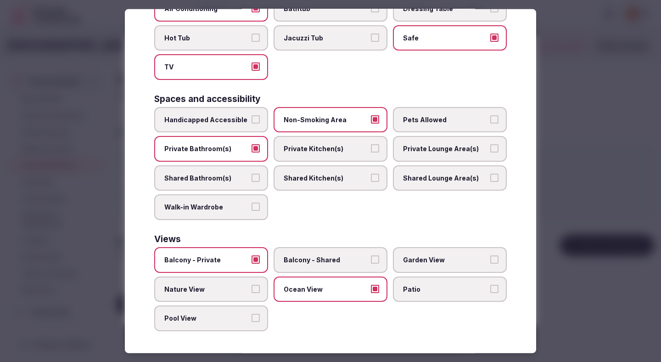
click at [577, 168] on div at bounding box center [330, 181] width 661 height 362
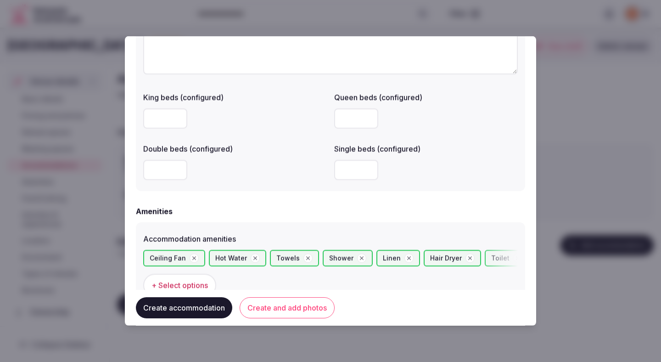
scroll to position [788, 0]
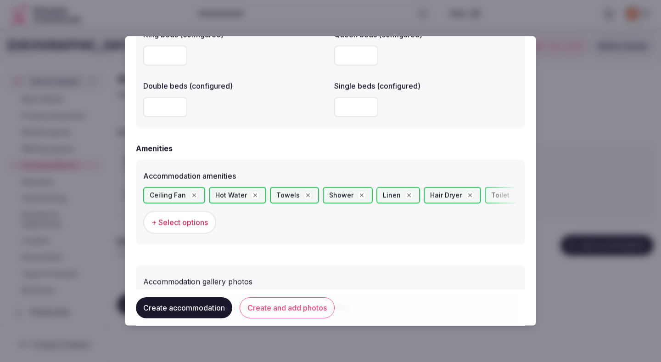
click at [276, 308] on button "Create and add photos" at bounding box center [287, 307] width 95 height 21
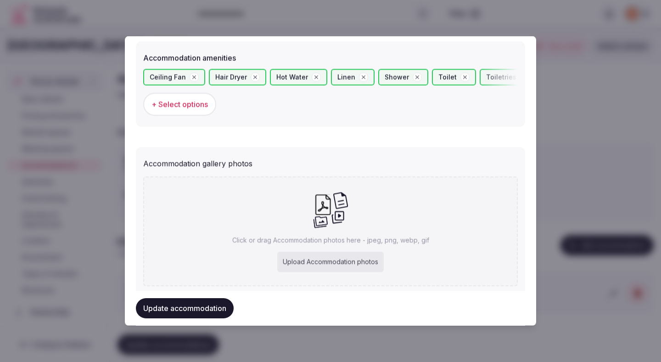
scroll to position [931, 0]
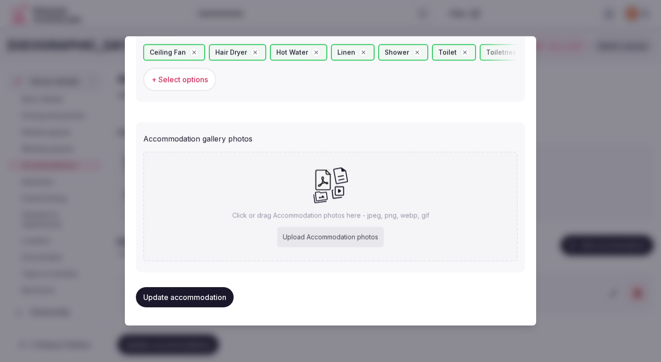
click at [324, 231] on div "Upload Accommodation photos" at bounding box center [330, 237] width 107 height 20
type input "**********"
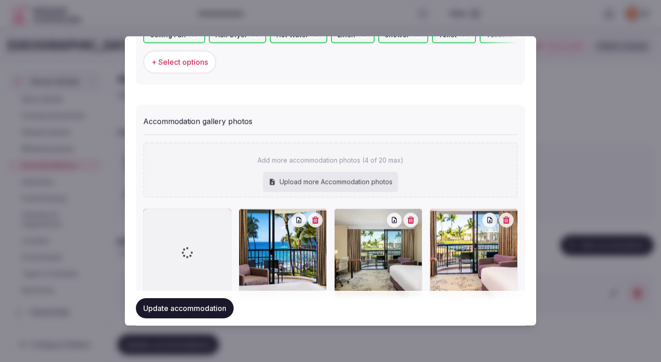
scroll to position [984, 0]
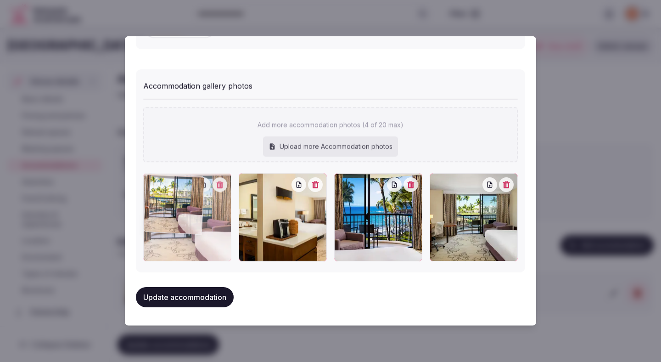
drag, startPoint x: 447, startPoint y: 222, endPoint x: 178, endPoint y: 203, distance: 269.8
click at [178, 203] on div at bounding box center [187, 217] width 88 height 88
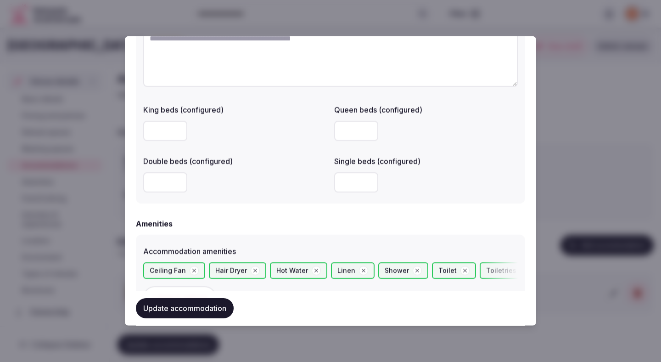
scroll to position [734, 0]
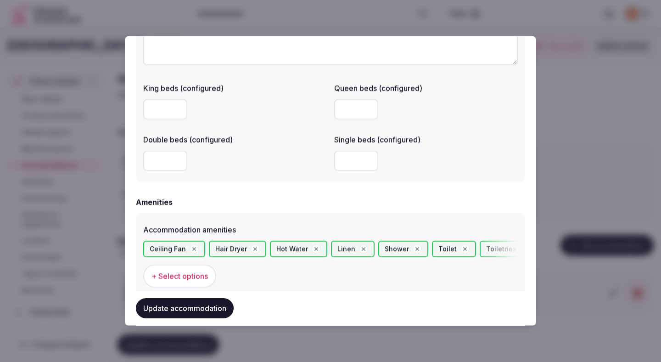
click at [194, 309] on button "Update accommodation" at bounding box center [185, 308] width 98 height 20
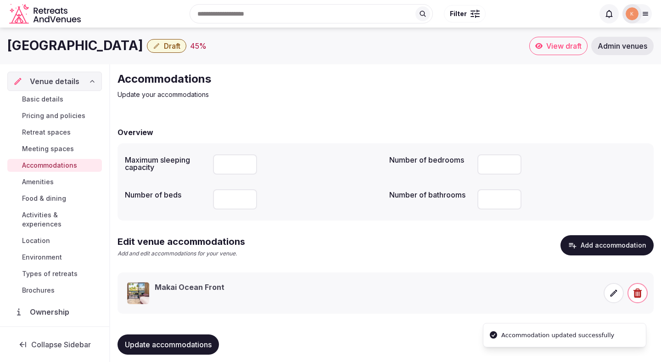
scroll to position [9, 0]
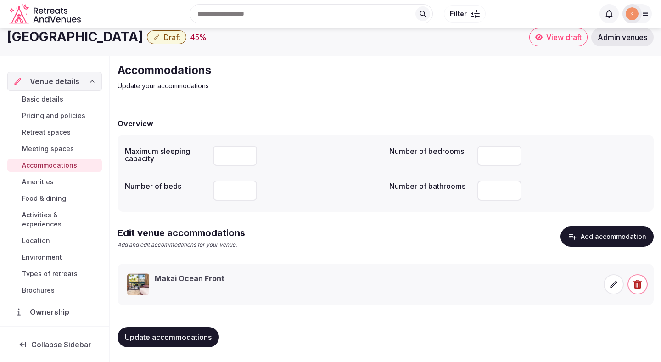
click at [201, 331] on button "Update accommodations" at bounding box center [169, 337] width 102 height 20
click at [54, 182] on span "Amenities" at bounding box center [38, 181] width 32 height 9
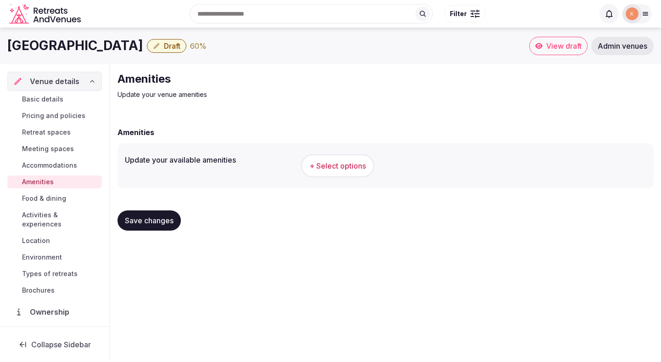
click at [323, 158] on button "+ Select options" at bounding box center [337, 165] width 73 height 23
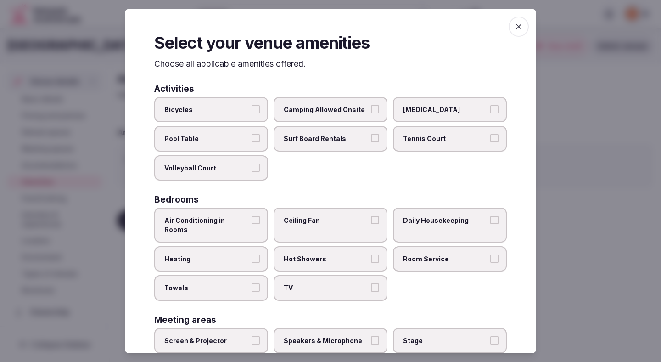
drag, startPoint x: 247, startPoint y: 134, endPoint x: 319, endPoint y: 140, distance: 71.9
click at [320, 140] on div "Bicycles Camping Allowed Onsite [MEDICAL_DATA] Pool Table Surf Board Rentals Te…" at bounding box center [330, 138] width 353 height 84
click at [331, 143] on span "Surf Board Rentals" at bounding box center [326, 138] width 85 height 9
click at [371, 142] on button "Surf Board Rentals" at bounding box center [375, 138] width 8 height 8
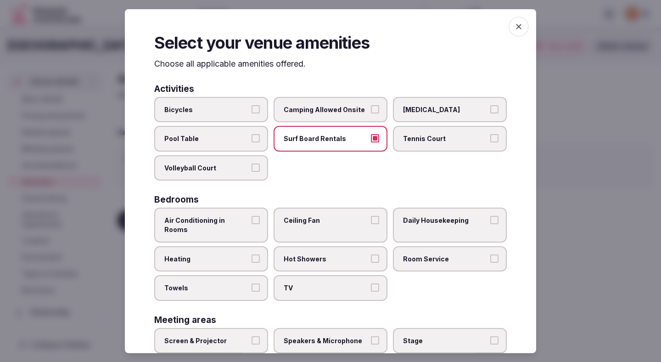
click at [245, 211] on label "Air Conditioning in Rooms" at bounding box center [211, 225] width 114 height 34
click at [252, 216] on button "Air Conditioning in Rooms" at bounding box center [256, 220] width 8 height 8
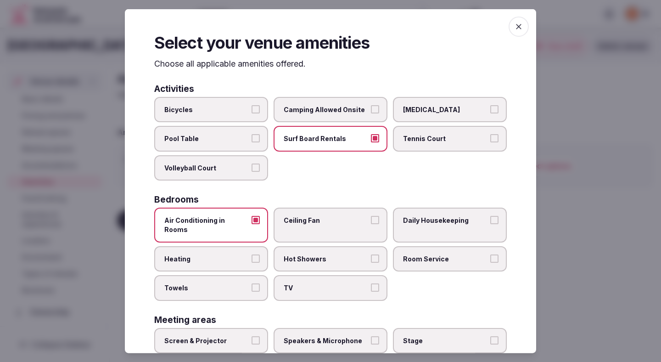
click at [237, 246] on label "Heating" at bounding box center [211, 259] width 114 height 26
click at [252, 254] on button "Heating" at bounding box center [256, 258] width 8 height 8
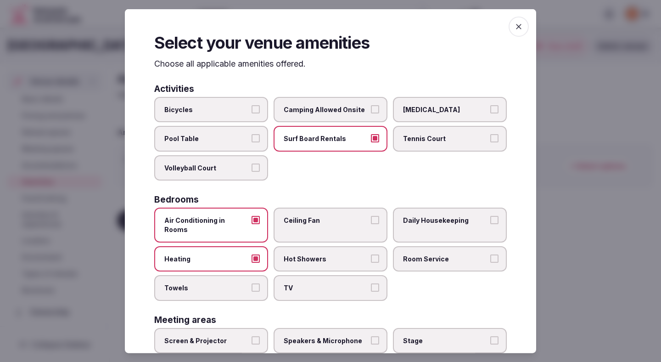
click at [237, 275] on label "Towels" at bounding box center [211, 288] width 114 height 26
click at [252, 283] on button "Towels" at bounding box center [256, 287] width 8 height 8
click at [327, 275] on label "TV" at bounding box center [331, 288] width 114 height 26
click at [371, 283] on button "TV" at bounding box center [375, 287] width 8 height 8
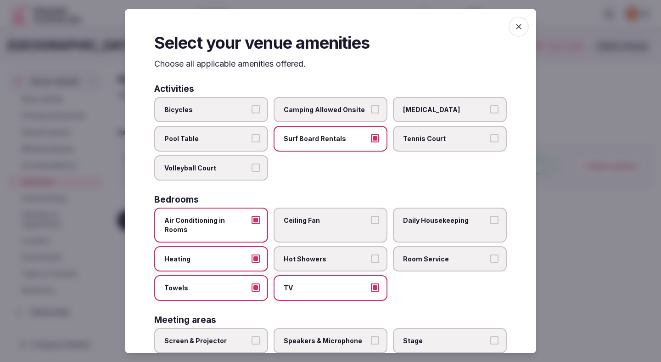
click at [334, 219] on span "Ceiling Fan" at bounding box center [326, 220] width 85 height 9
click at [371, 219] on button "Ceiling Fan" at bounding box center [375, 220] width 8 height 8
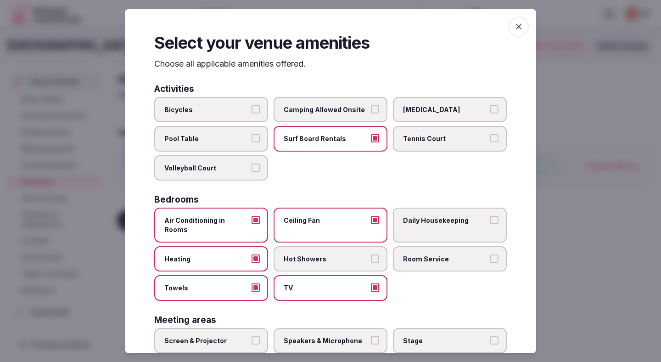
click at [336, 246] on label "Hot Showers" at bounding box center [331, 259] width 114 height 26
click at [371, 254] on button "Hot Showers" at bounding box center [375, 258] width 8 height 8
click at [413, 254] on span "Room Service" at bounding box center [445, 258] width 85 height 9
click at [491, 254] on button "Room Service" at bounding box center [495, 258] width 8 height 8
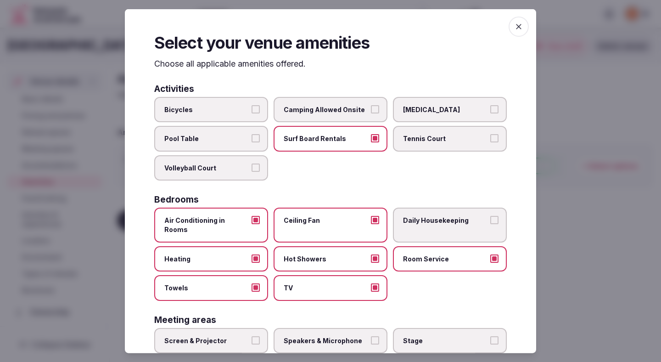
click at [413, 226] on label "Daily Housekeeping" at bounding box center [450, 225] width 114 height 34
click at [491, 224] on button "Daily Housekeeping" at bounding box center [495, 220] width 8 height 8
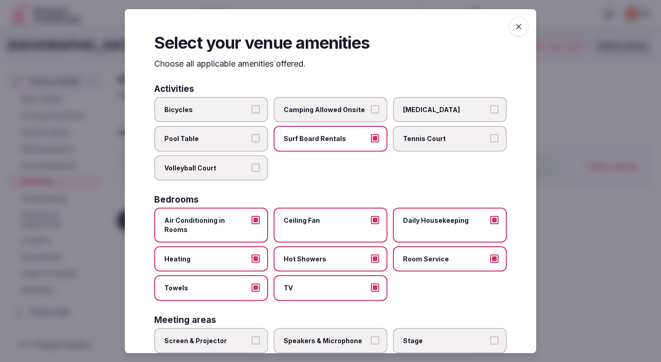
scroll to position [89, 0]
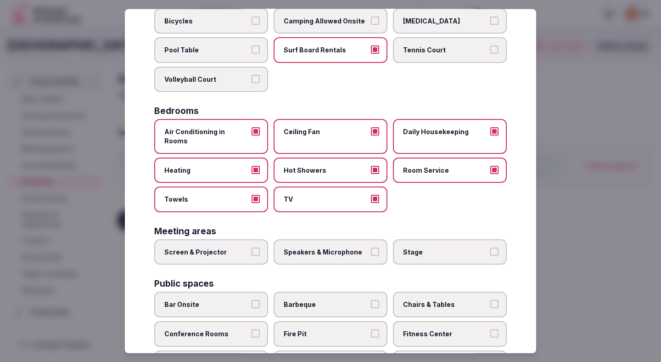
click at [340, 253] on label "Speakers & Microphone" at bounding box center [331, 252] width 114 height 26
click at [371, 253] on button "Speakers & Microphone" at bounding box center [375, 251] width 8 height 8
click at [250, 244] on label "Screen & Projector" at bounding box center [211, 252] width 114 height 26
click at [252, 247] on button "Screen & Projector" at bounding box center [256, 251] width 8 height 8
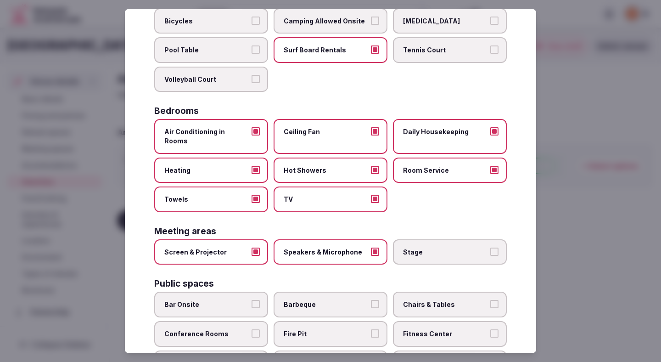
click at [446, 257] on div "Activities Bicycles Camping Allowed Onsite [MEDICAL_DATA] Pool Table Surf Board…" at bounding box center [330, 328] width 353 height 666
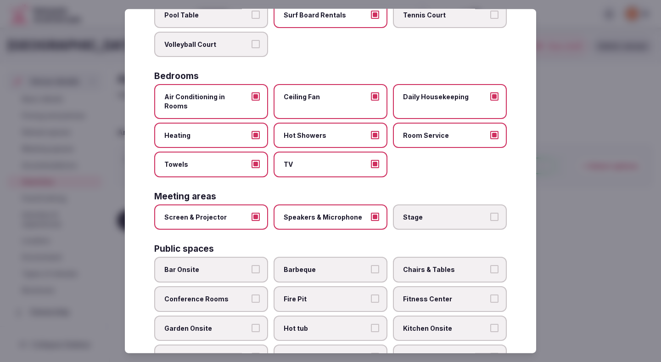
scroll to position [168, 0]
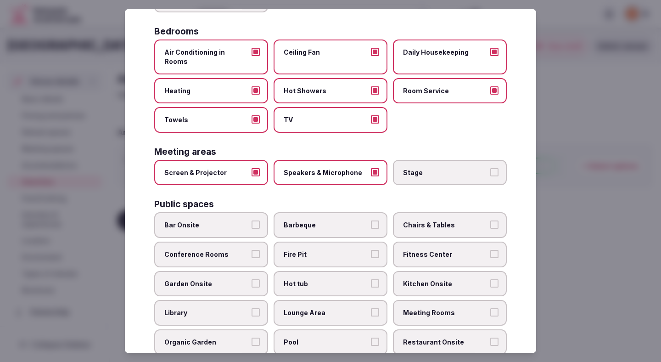
click at [240, 250] on span "Conference Rooms" at bounding box center [206, 254] width 85 height 9
click at [252, 250] on button "Conference Rooms" at bounding box center [256, 254] width 8 height 8
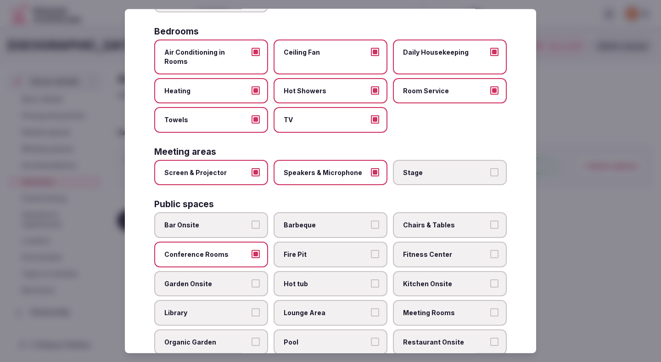
click at [227, 271] on label "Garden Onsite" at bounding box center [211, 284] width 114 height 26
click at [252, 279] on button "Garden Onsite" at bounding box center [256, 283] width 8 height 8
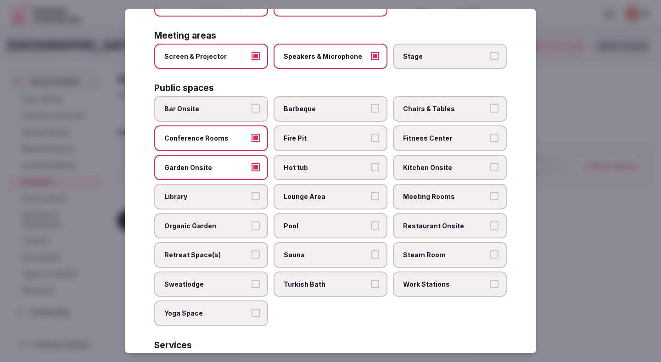
scroll to position [288, 0]
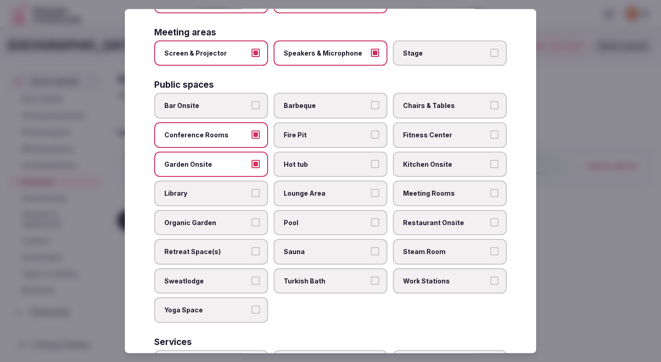
click at [332, 189] on span "Lounge Area" at bounding box center [326, 193] width 85 height 9
click at [371, 189] on button "Lounge Area" at bounding box center [375, 193] width 8 height 8
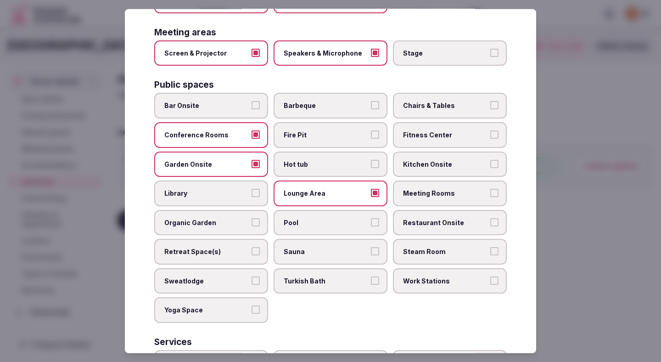
click at [327, 209] on label "Pool" at bounding box center [331, 222] width 114 height 26
click at [371, 218] on button "Pool" at bounding box center [375, 222] width 8 height 8
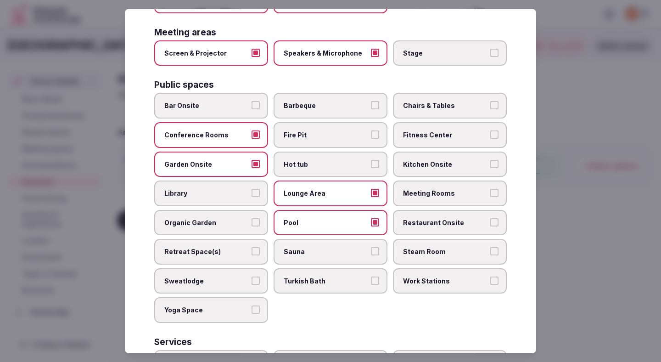
scroll to position [297, 0]
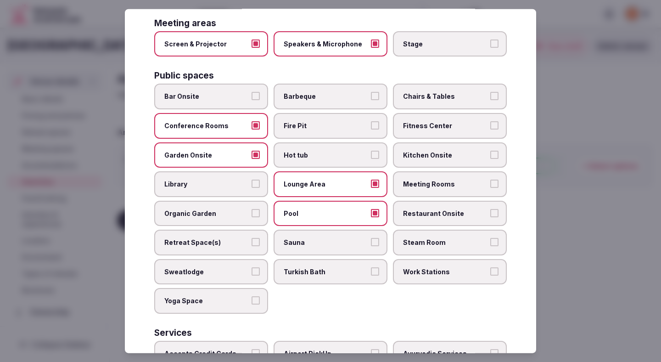
click at [433, 94] on label "Chairs & Tables" at bounding box center [450, 97] width 114 height 26
click at [491, 94] on button "Chairs & Tables" at bounding box center [495, 96] width 8 height 8
click at [431, 121] on span "Fitness Center" at bounding box center [445, 125] width 85 height 9
click at [491, 121] on button "Fitness Center" at bounding box center [495, 125] width 8 height 8
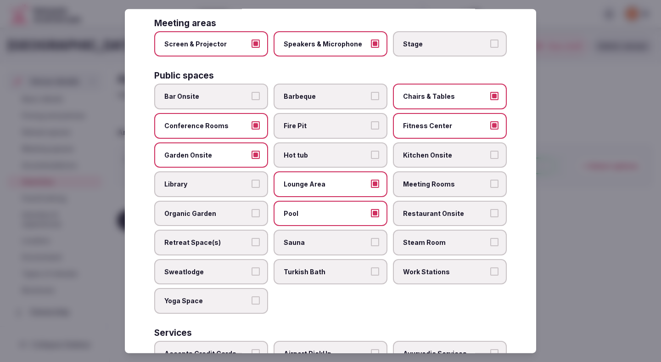
click at [434, 180] on span "Meeting Rooms" at bounding box center [445, 184] width 85 height 9
click at [491, 180] on button "Meeting Rooms" at bounding box center [495, 184] width 8 height 8
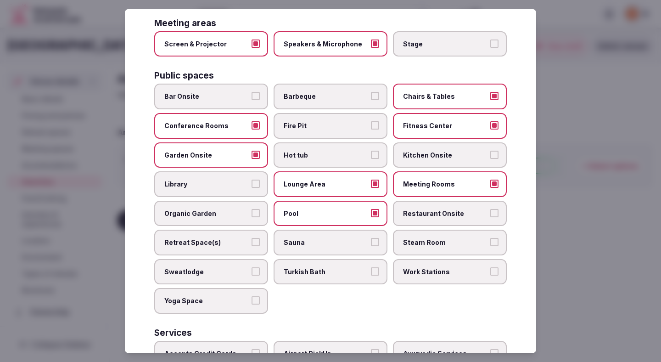
click at [436, 200] on label "Restaurant Onsite" at bounding box center [450, 213] width 114 height 26
click at [491, 209] on button "Restaurant Onsite" at bounding box center [495, 213] width 8 height 8
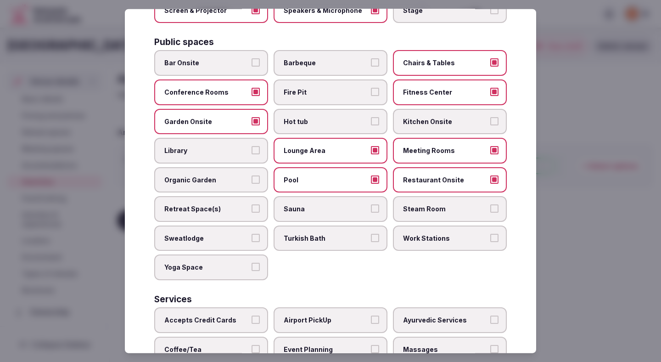
scroll to position [360, 0]
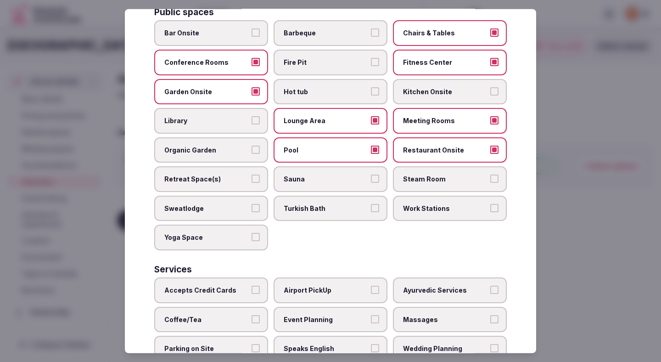
click at [435, 204] on label "Work Stations" at bounding box center [450, 209] width 114 height 26
click at [491, 204] on button "Work Stations" at bounding box center [495, 208] width 8 height 8
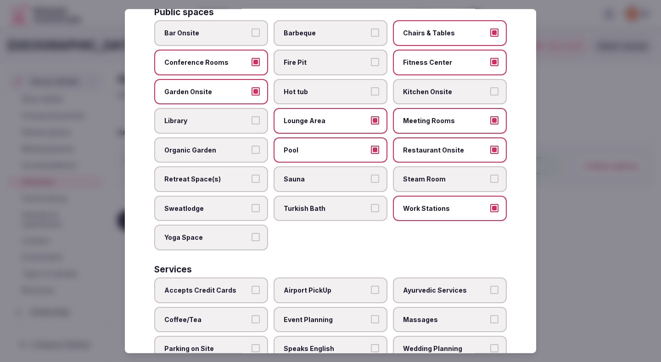
click at [210, 277] on label "Accepts Credit Cards" at bounding box center [211, 290] width 114 height 26
click at [252, 286] on button "Accepts Credit Cards" at bounding box center [256, 290] width 8 height 8
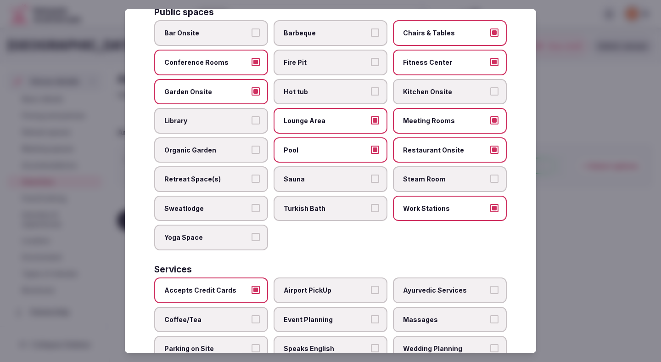
click at [209, 306] on label "Coffee/Tea" at bounding box center [211, 319] width 114 height 26
click at [252, 315] on button "Coffee/Tea" at bounding box center [256, 319] width 8 height 8
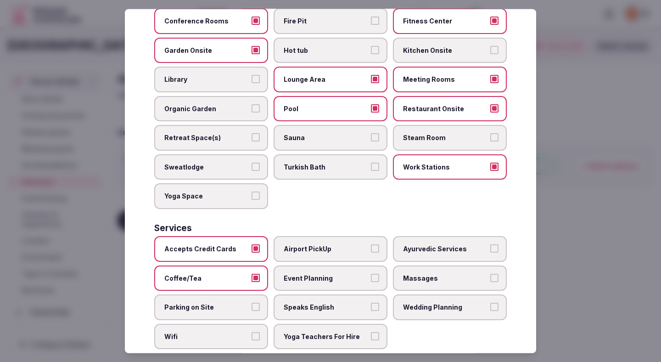
scroll to position [411, 0]
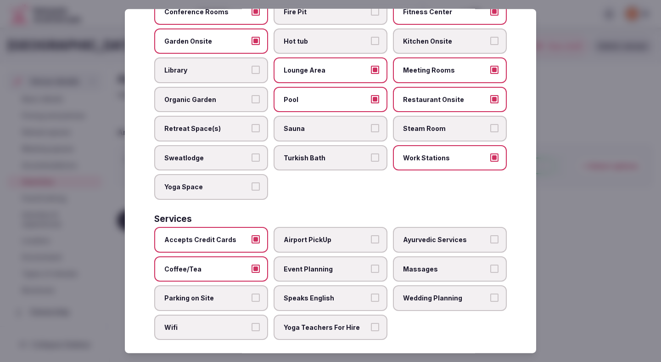
click at [213, 285] on label "Parking on Site" at bounding box center [211, 298] width 114 height 26
click at [252, 293] on button "Parking on Site" at bounding box center [256, 297] width 8 height 8
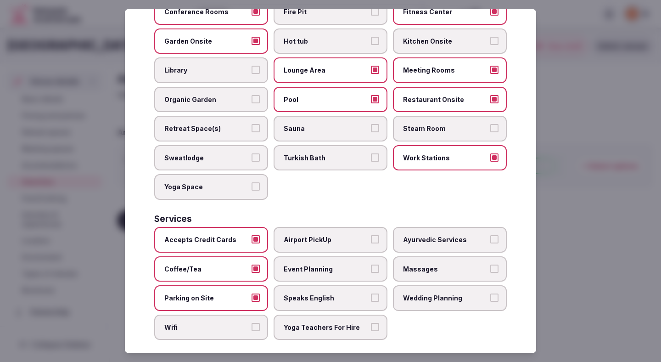
click at [207, 323] on label "Wifi" at bounding box center [211, 328] width 114 height 26
click at [252, 323] on button "Wifi" at bounding box center [256, 327] width 8 height 8
click at [303, 242] on label "Airport PickUp" at bounding box center [331, 240] width 114 height 26
click at [371, 242] on button "Airport PickUp" at bounding box center [375, 239] width 8 height 8
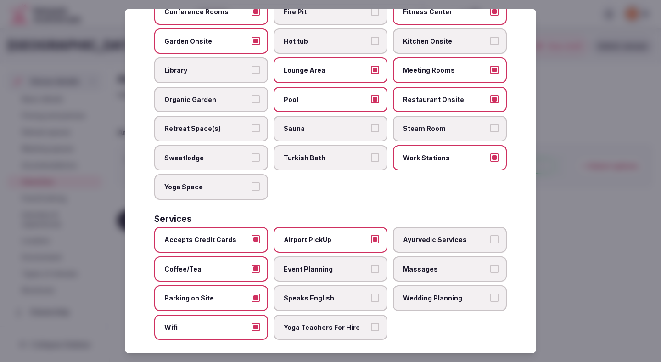
click at [303, 265] on label "Event Planning" at bounding box center [331, 269] width 114 height 26
click at [371, 265] on button "Event Planning" at bounding box center [375, 268] width 8 height 8
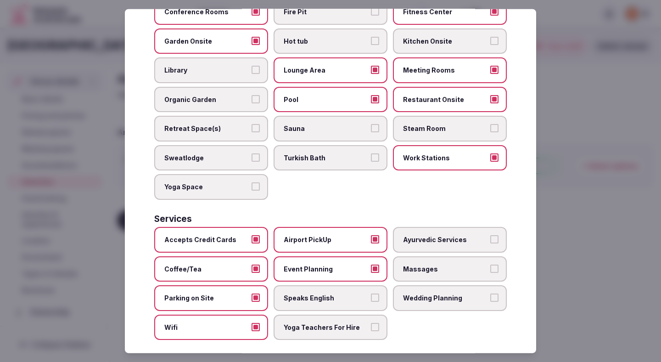
click at [303, 293] on span "Speaks English" at bounding box center [326, 297] width 85 height 9
click at [371, 293] on button "Speaks English" at bounding box center [375, 297] width 8 height 8
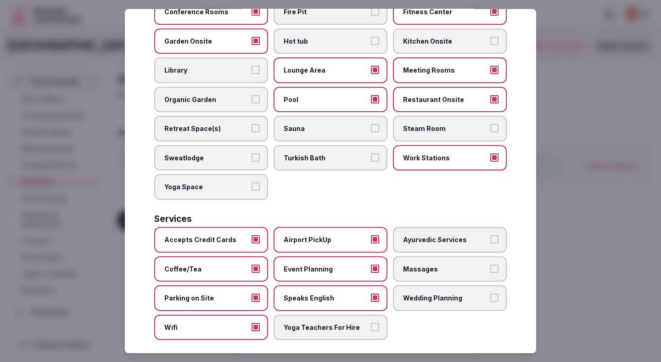
click at [303, 315] on label "Yoga Teachers For Hire" at bounding box center [331, 328] width 114 height 26
click at [371, 323] on button "Yoga Teachers For Hire" at bounding box center [375, 327] width 8 height 8
click at [419, 285] on label "Wedding Planning" at bounding box center [450, 298] width 114 height 26
click at [491, 293] on button "Wedding Planning" at bounding box center [495, 297] width 8 height 8
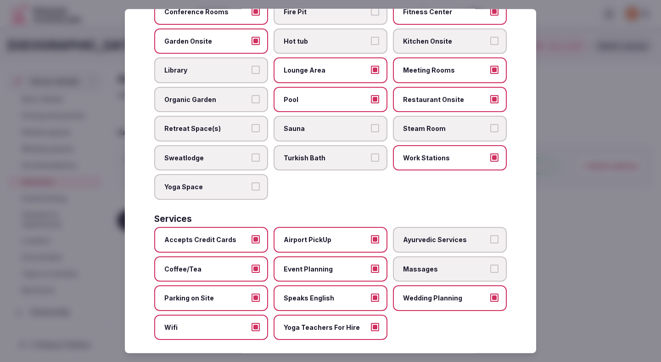
click at [567, 183] on div at bounding box center [330, 181] width 661 height 362
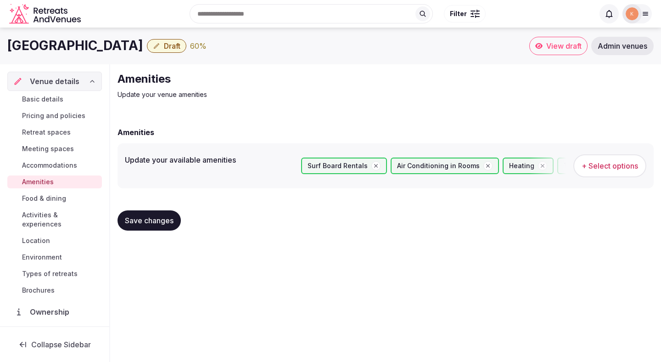
click at [164, 226] on button "Save changes" at bounding box center [149, 220] width 63 height 20
click at [57, 197] on span "Food & dining" at bounding box center [44, 198] width 44 height 9
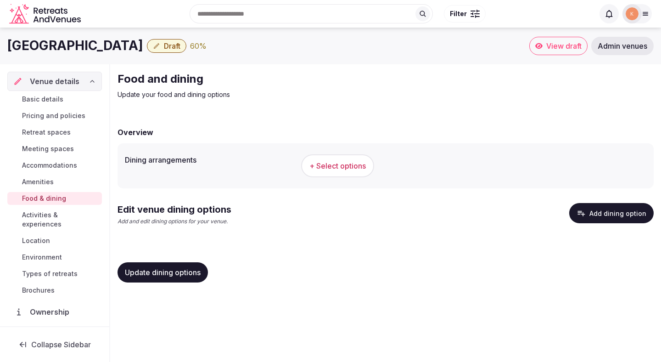
click at [333, 165] on span "+ Select options" at bounding box center [338, 166] width 56 height 10
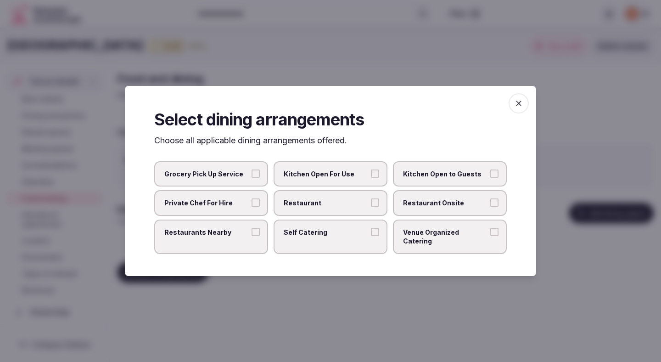
click at [322, 204] on span "Restaurant" at bounding box center [326, 202] width 85 height 9
click at [371, 204] on button "Restaurant" at bounding box center [375, 202] width 8 height 8
click at [421, 208] on span "Restaurant Onsite" at bounding box center [445, 202] width 85 height 9
click at [491, 207] on button "Restaurant Onsite" at bounding box center [495, 202] width 8 height 8
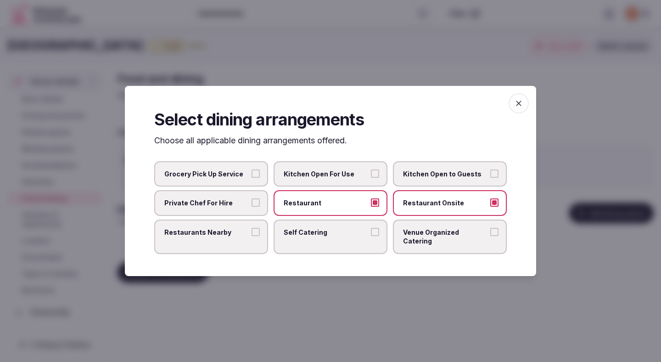
click at [369, 284] on div at bounding box center [330, 181] width 661 height 362
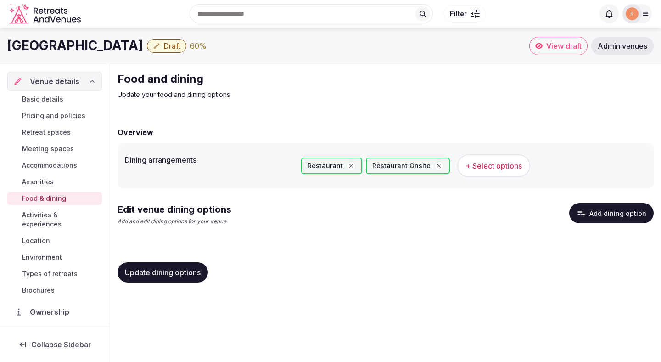
click at [201, 271] on span "Update dining options" at bounding box center [163, 272] width 76 height 9
click at [591, 216] on button "Add dining option" at bounding box center [612, 213] width 85 height 20
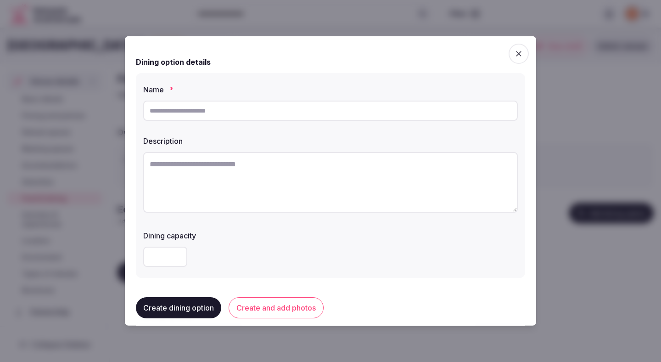
click at [260, 171] on textarea at bounding box center [330, 182] width 375 height 61
click at [264, 172] on textarea at bounding box center [330, 182] width 375 height 61
paste textarea "**********"
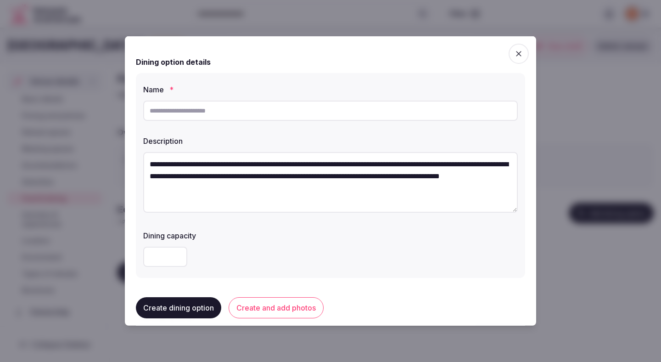
drag, startPoint x: 249, startPoint y: 166, endPoint x: 142, endPoint y: 160, distance: 106.7
click at [142, 160] on div "**********" at bounding box center [330, 175] width 389 height 205
type textarea "**********"
click at [169, 111] on input "text" at bounding box center [330, 111] width 375 height 20
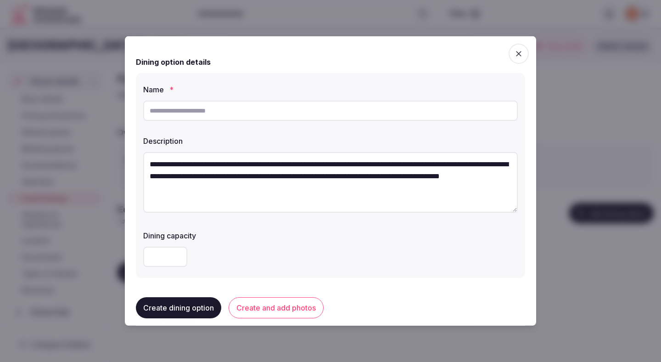
paste input "**********"
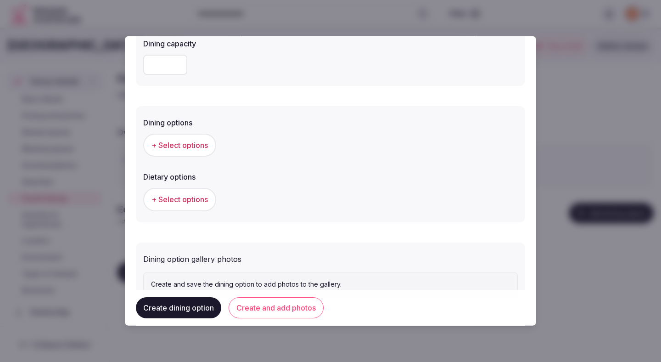
scroll to position [199, 0]
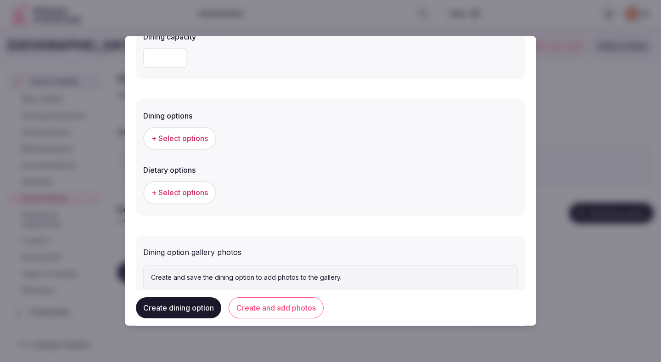
type input "**********"
click at [199, 137] on span "+ Select options" at bounding box center [180, 138] width 56 height 10
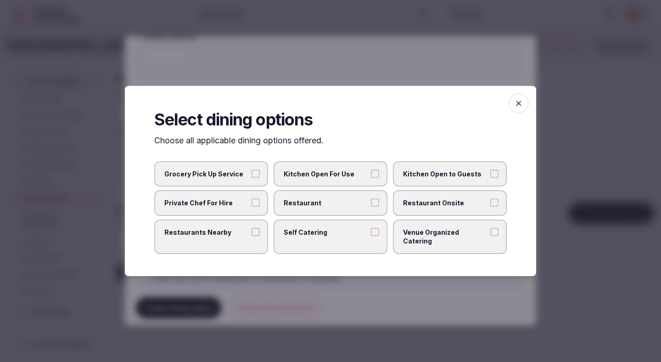
click at [304, 205] on span "Restaurant" at bounding box center [326, 202] width 85 height 9
click at [371, 205] on button "Restaurant" at bounding box center [375, 202] width 8 height 8
click at [426, 207] on span "Restaurant Onsite" at bounding box center [445, 202] width 85 height 9
click at [491, 207] on button "Restaurant Onsite" at bounding box center [495, 202] width 8 height 8
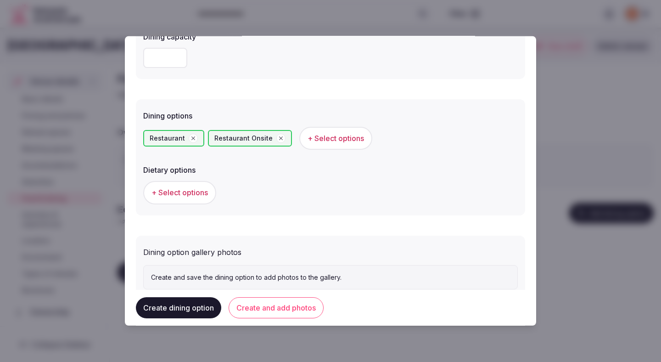
click at [191, 192] on span "+ Select options" at bounding box center [180, 192] width 56 height 10
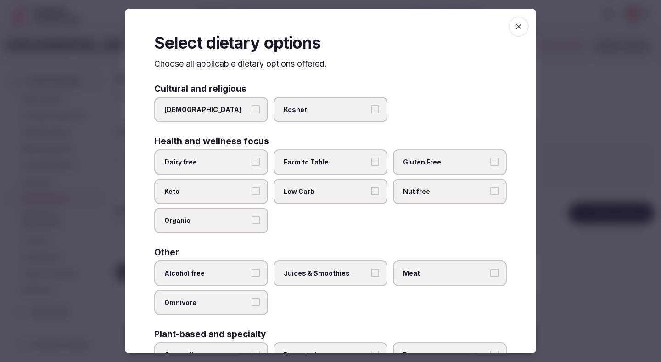
click at [243, 160] on span "Dairy free" at bounding box center [206, 162] width 85 height 9
click at [252, 160] on button "Dairy free" at bounding box center [256, 162] width 8 height 8
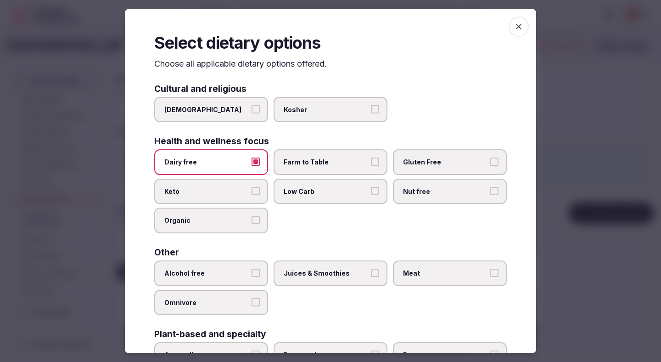
click at [237, 204] on div "Dairy free Farm to Table Gluten Free Keto Low Carb Nut free Organic" at bounding box center [330, 191] width 353 height 84
click at [242, 220] on span "Organic" at bounding box center [206, 220] width 85 height 9
click at [252, 220] on button "Organic" at bounding box center [256, 220] width 8 height 8
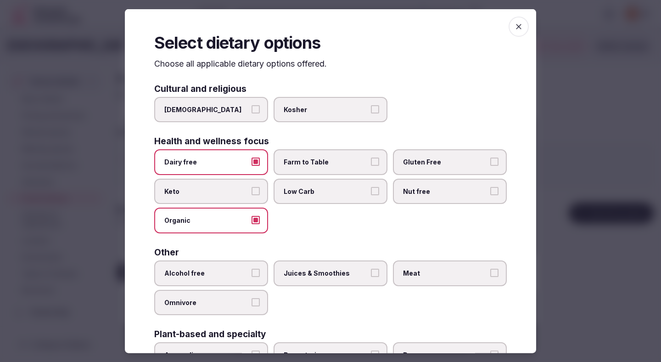
click at [306, 166] on label "Farm to Table" at bounding box center [331, 162] width 114 height 26
click at [371, 166] on button "Farm to Table" at bounding box center [375, 162] width 8 height 8
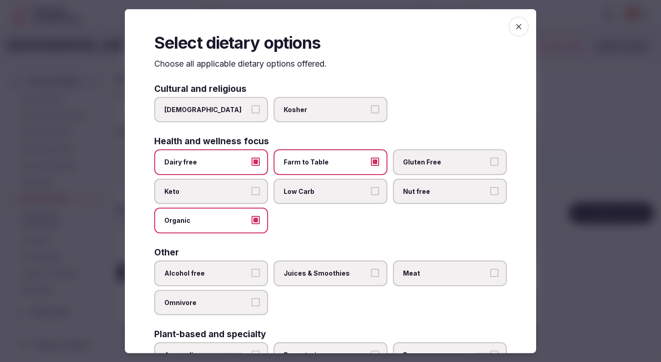
click at [307, 184] on label "Low Carb" at bounding box center [331, 191] width 114 height 26
click at [371, 186] on button "Low Carb" at bounding box center [375, 190] width 8 height 8
click at [435, 161] on span "Gluten Free" at bounding box center [445, 162] width 85 height 9
click at [491, 161] on button "Gluten Free" at bounding box center [495, 162] width 8 height 8
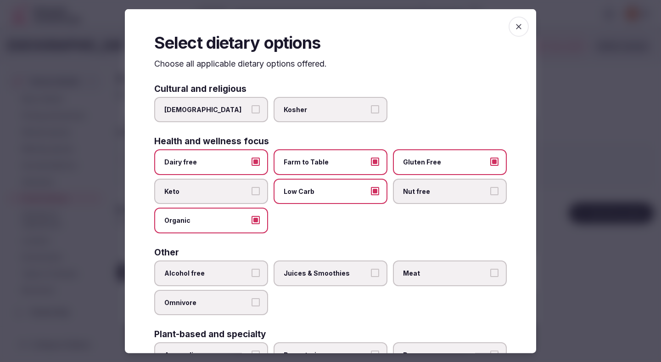
click at [434, 183] on label "Nut free" at bounding box center [450, 191] width 114 height 26
click at [491, 186] on button "Nut free" at bounding box center [495, 190] width 8 height 8
click at [357, 282] on label "Juices & Smoothies" at bounding box center [331, 273] width 114 height 26
click at [371, 277] on button "Juices & Smoothies" at bounding box center [375, 273] width 8 height 8
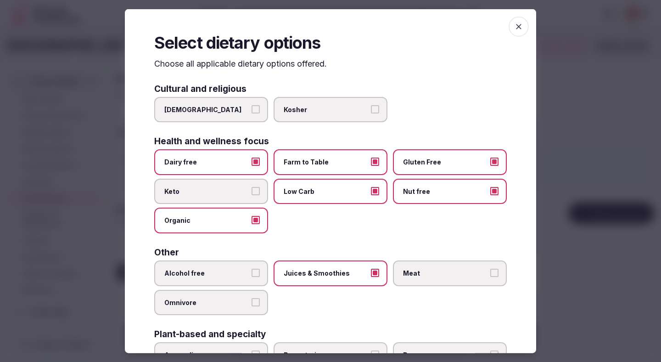
click at [233, 256] on div "Other Alcohol free Juices & Smoothies Meat Omnivore" at bounding box center [330, 281] width 353 height 67
click at [235, 277] on span "Alcohol free" at bounding box center [206, 273] width 85 height 9
click at [252, 277] on button "Alcohol free" at bounding box center [256, 273] width 8 height 8
click at [420, 266] on label "Meat" at bounding box center [450, 273] width 114 height 26
click at [491, 269] on button "Meat" at bounding box center [495, 273] width 8 height 8
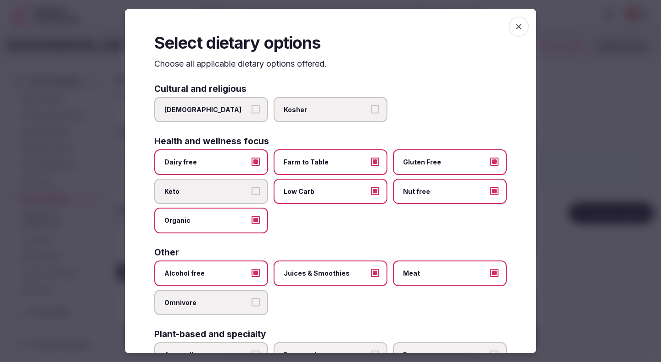
scroll to position [66, 0]
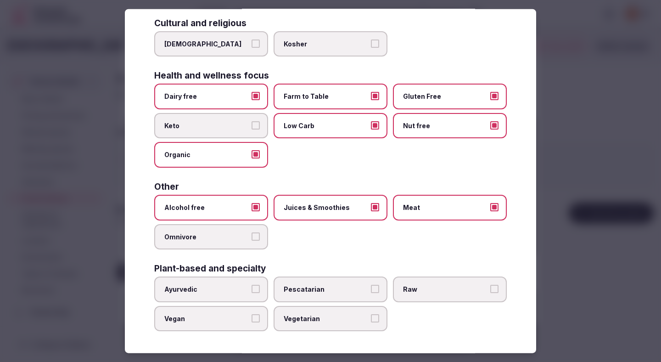
click at [339, 320] on span "Vegetarian" at bounding box center [326, 318] width 85 height 9
click at [371, 320] on button "Vegetarian" at bounding box center [375, 318] width 8 height 8
click at [216, 325] on label "Vegan" at bounding box center [211, 318] width 114 height 26
click at [252, 322] on button "Vegan" at bounding box center [256, 318] width 8 height 8
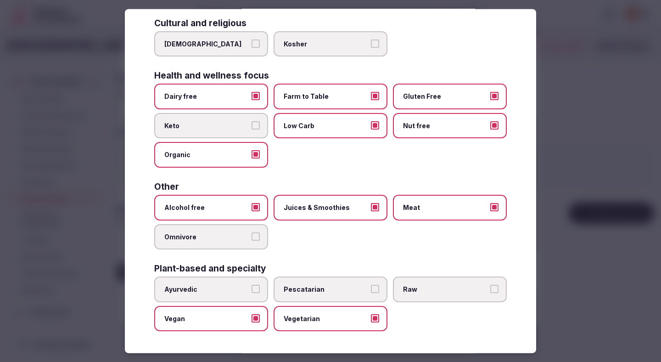
click at [574, 209] on div at bounding box center [330, 181] width 661 height 362
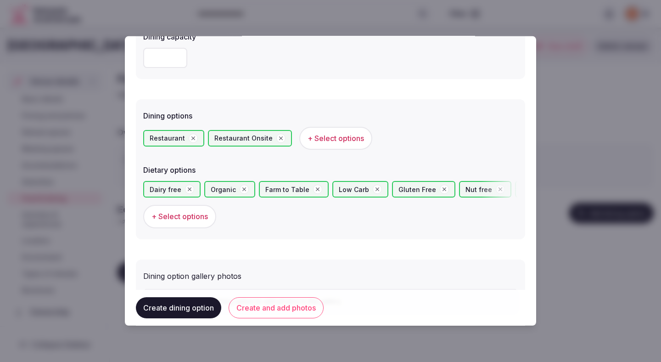
scroll to position [252, 0]
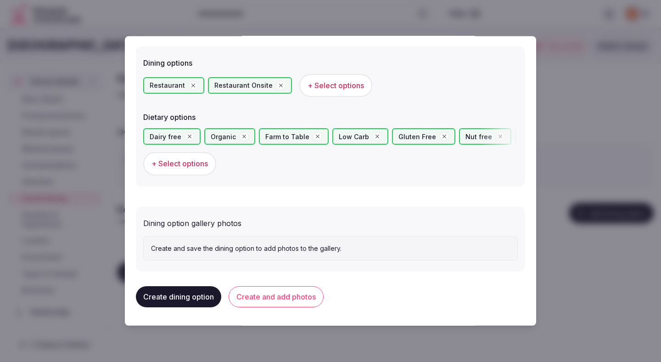
click at [273, 299] on button "Create and add photos" at bounding box center [276, 296] width 95 height 21
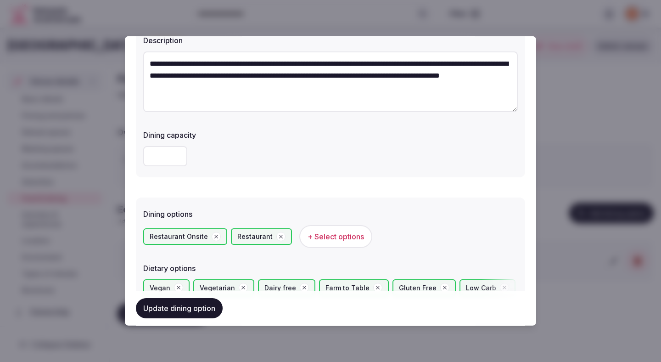
scroll to position [336, 0]
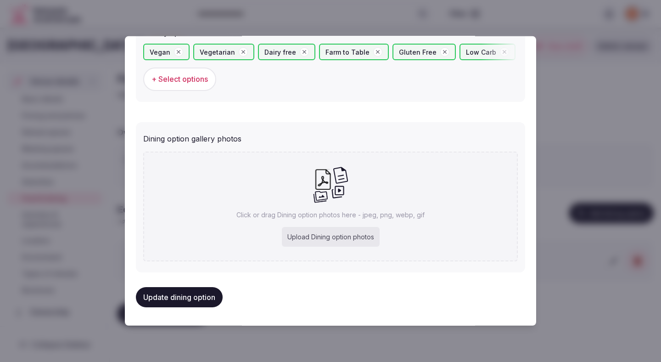
click at [314, 242] on div "Upload Dining option photos" at bounding box center [331, 237] width 98 height 20
type input "**********"
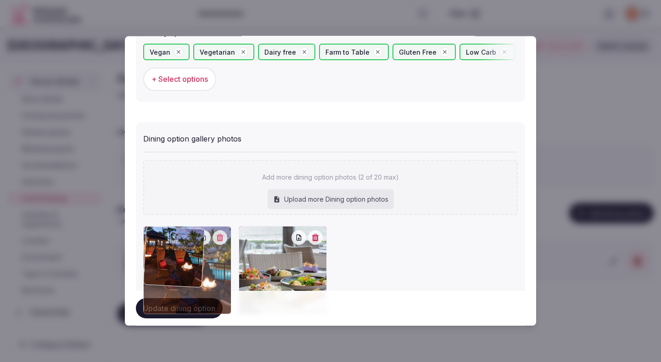
drag, startPoint x: 287, startPoint y: 268, endPoint x: 179, endPoint y: 266, distance: 107.5
click at [179, 266] on div at bounding box center [187, 270] width 88 height 88
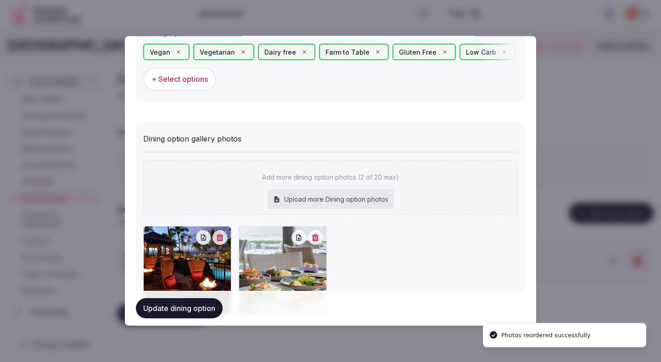
click at [194, 311] on button "Update dining option" at bounding box center [179, 308] width 87 height 20
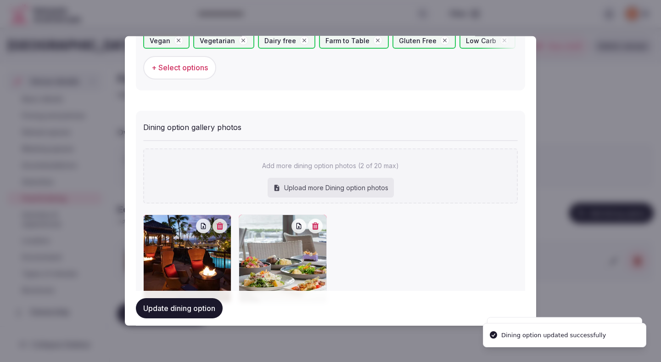
scroll to position [368, 0]
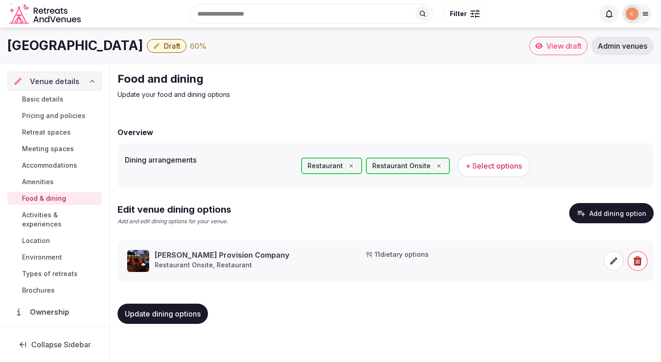
click at [157, 315] on span "Update dining options" at bounding box center [163, 313] width 76 height 9
click at [64, 215] on span "Activities & experiences" at bounding box center [60, 219] width 76 height 18
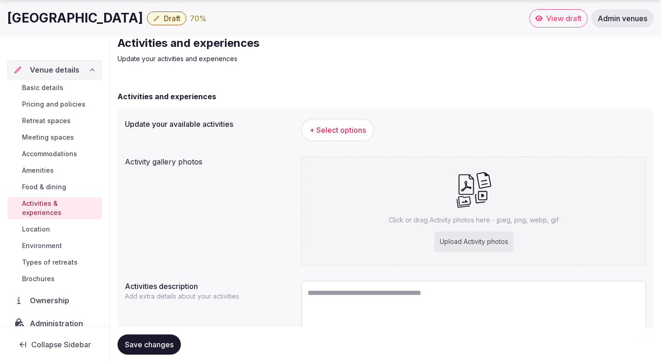
scroll to position [63, 0]
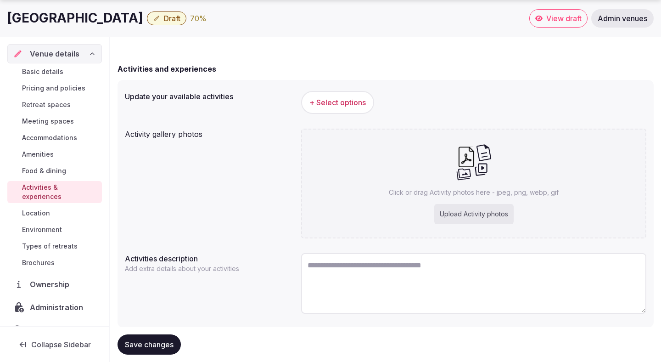
click at [327, 267] on textarea at bounding box center [473, 283] width 345 height 61
paste textarea "**********"
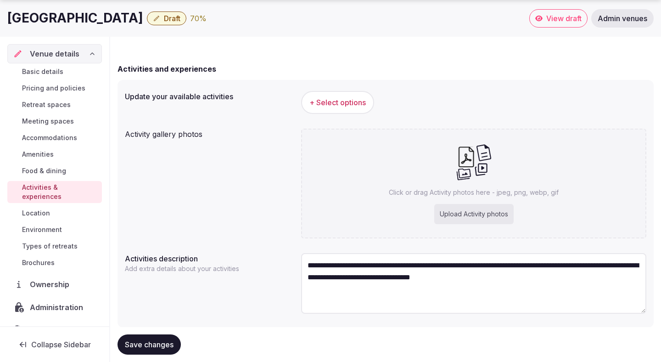
paste textarea "**********"
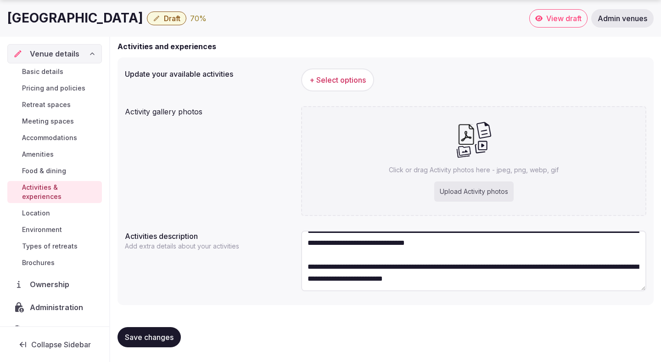
scroll to position [36, 0]
click at [535, 259] on textarea "**********" at bounding box center [473, 261] width 345 height 61
paste textarea "**********"
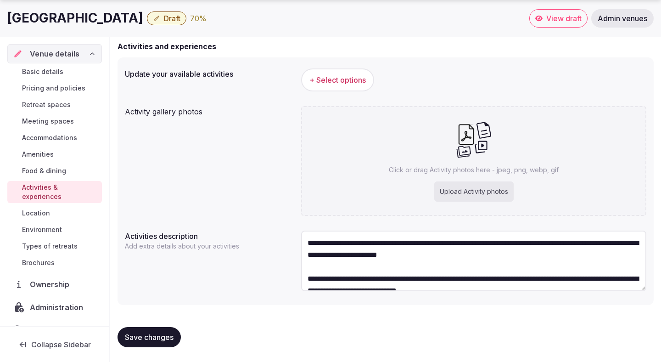
scroll to position [64, 0]
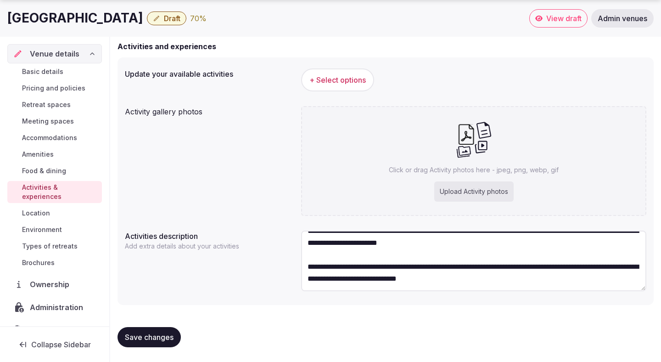
paste textarea "**********"
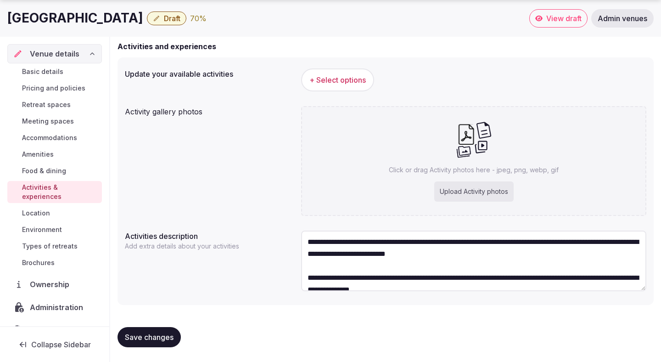
scroll to position [73, 0]
type textarea "**********"
click at [163, 335] on span "Save changes" at bounding box center [149, 337] width 49 height 9
click at [163, 334] on span "Save changes" at bounding box center [149, 337] width 49 height 9
click at [147, 340] on span "Save changes" at bounding box center [149, 337] width 49 height 9
